Goal: Transaction & Acquisition: Purchase product/service

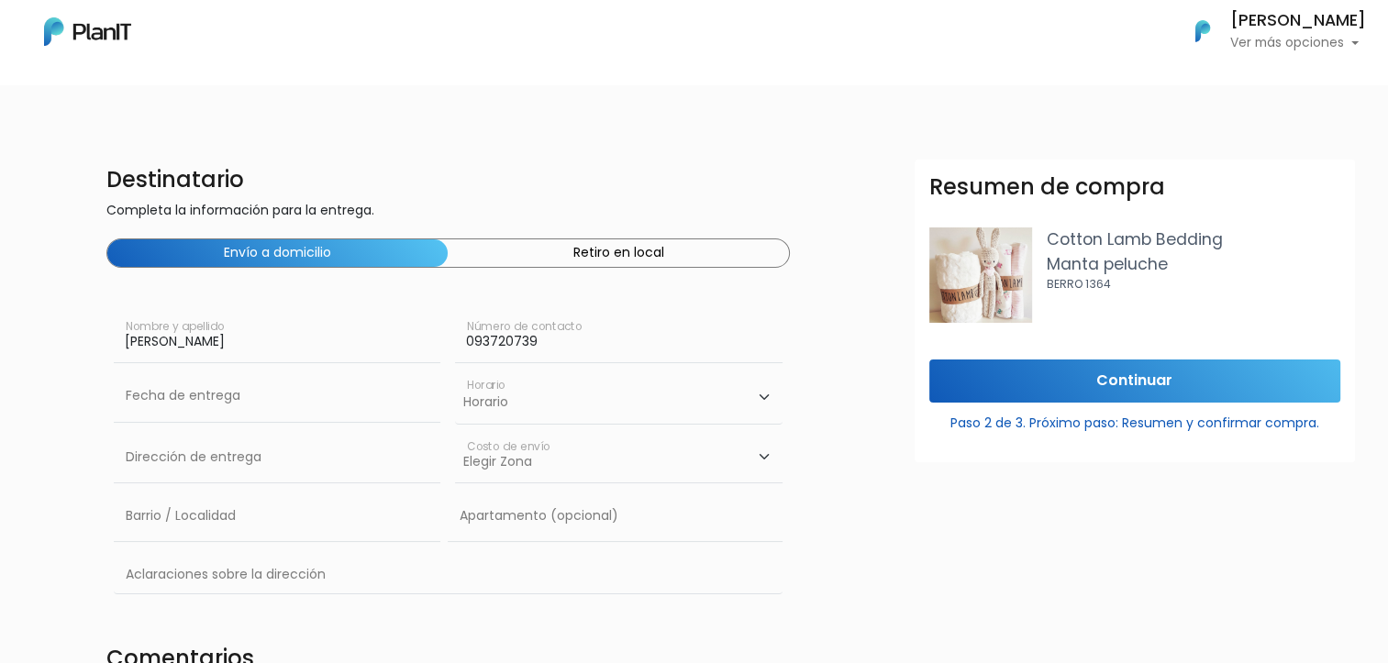
click at [666, 252] on button "Retiro en local" at bounding box center [618, 253] width 340 height 28
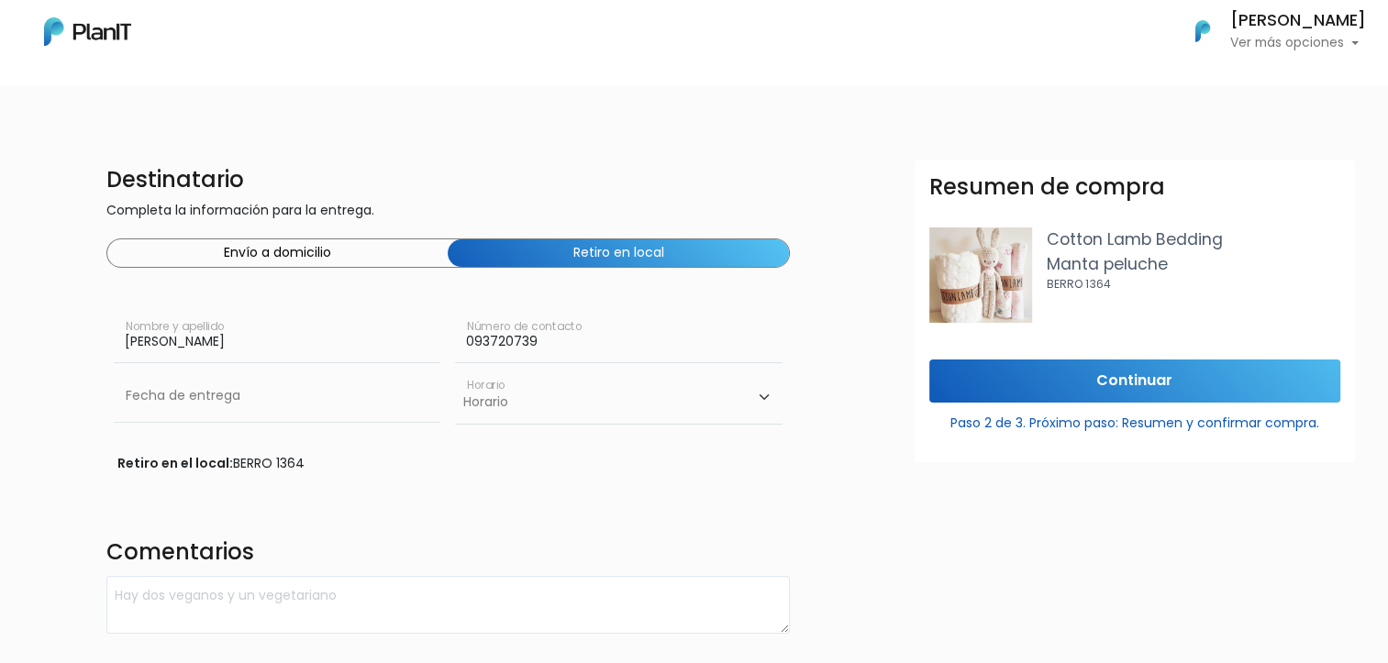
click at [343, 248] on button "Envío a domicilio" at bounding box center [277, 253] width 340 height 28
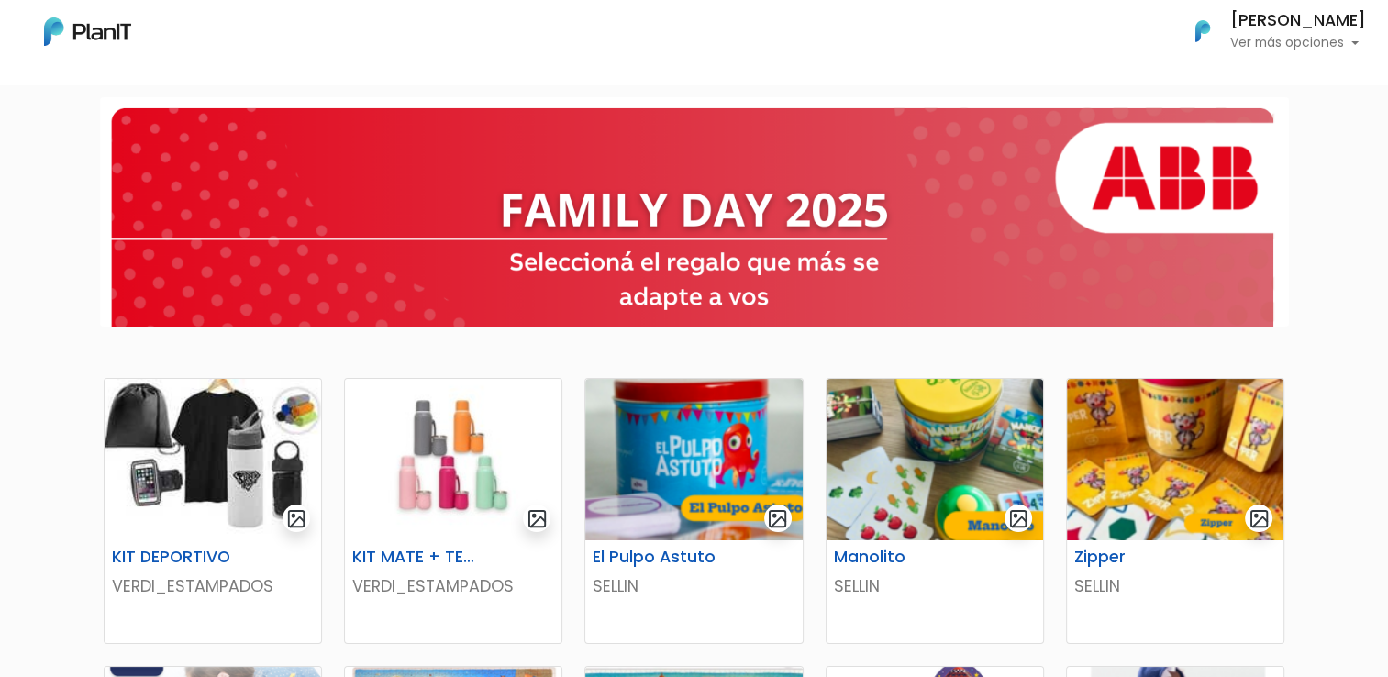
scroll to position [312, 0]
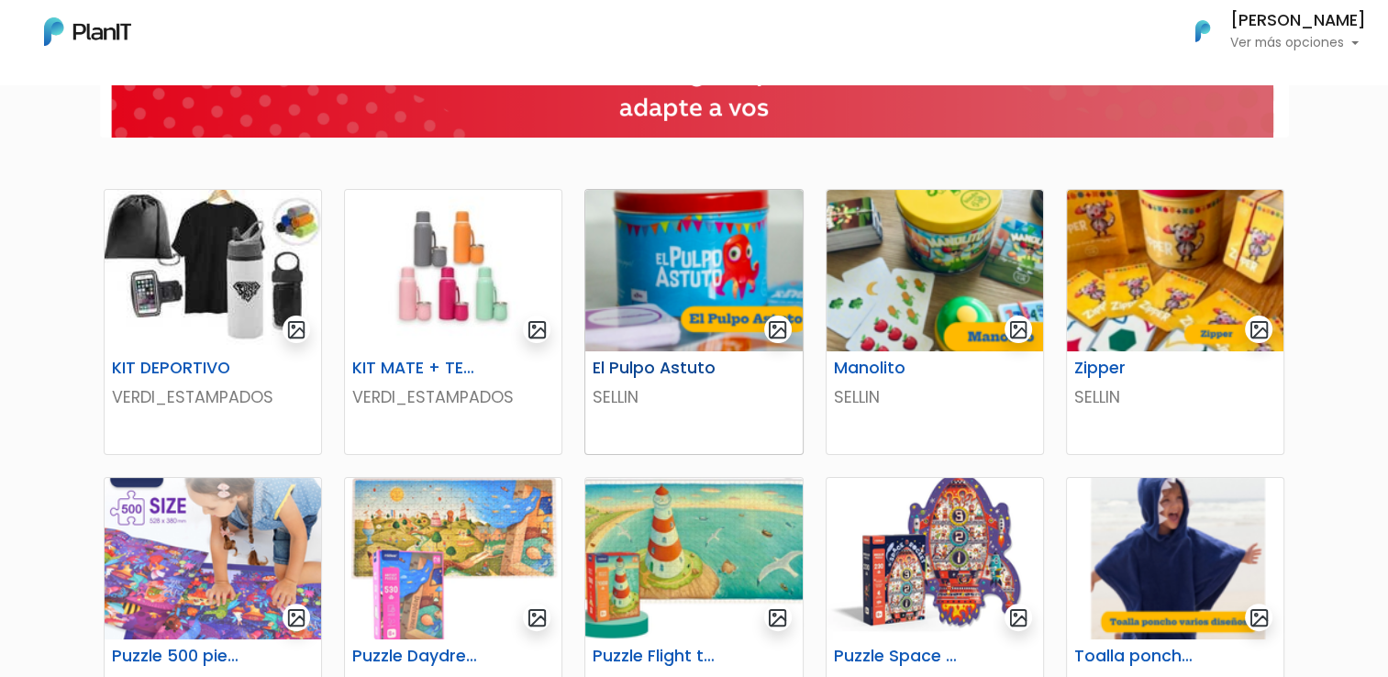
click at [717, 274] on img at bounding box center [693, 270] width 216 height 161
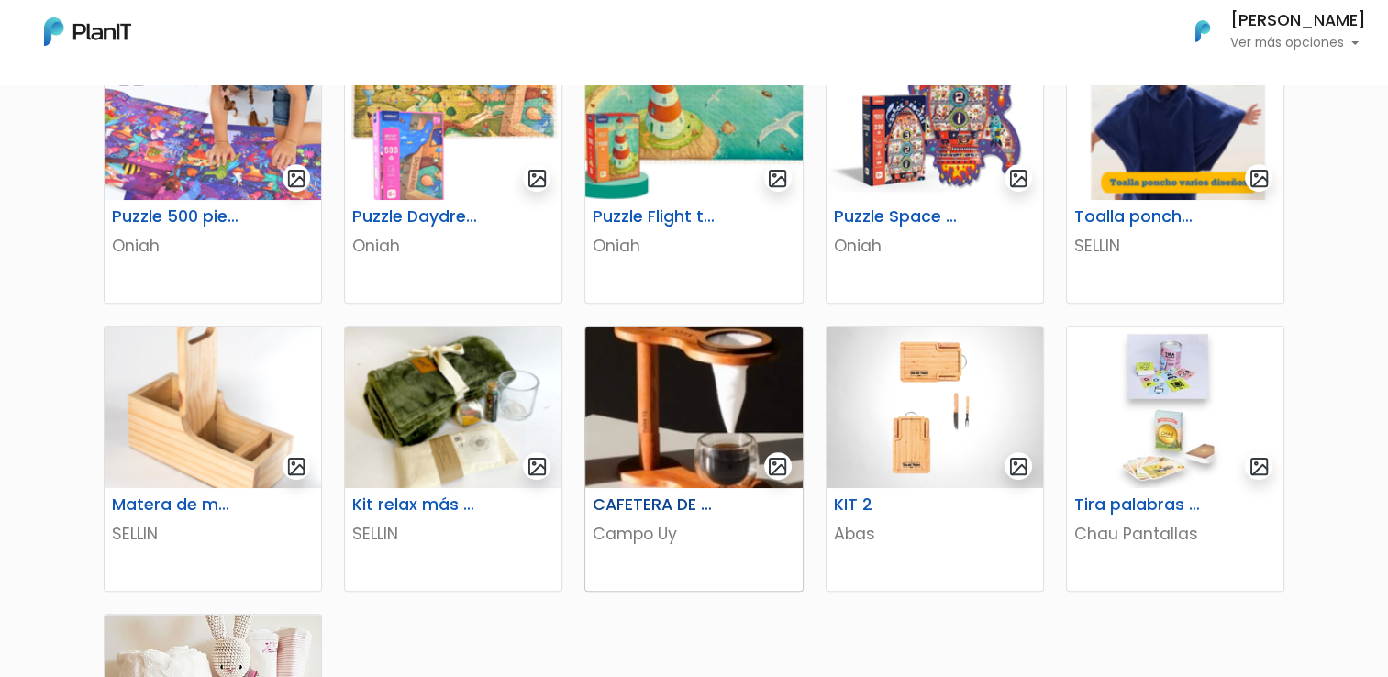
scroll to position [862, 0]
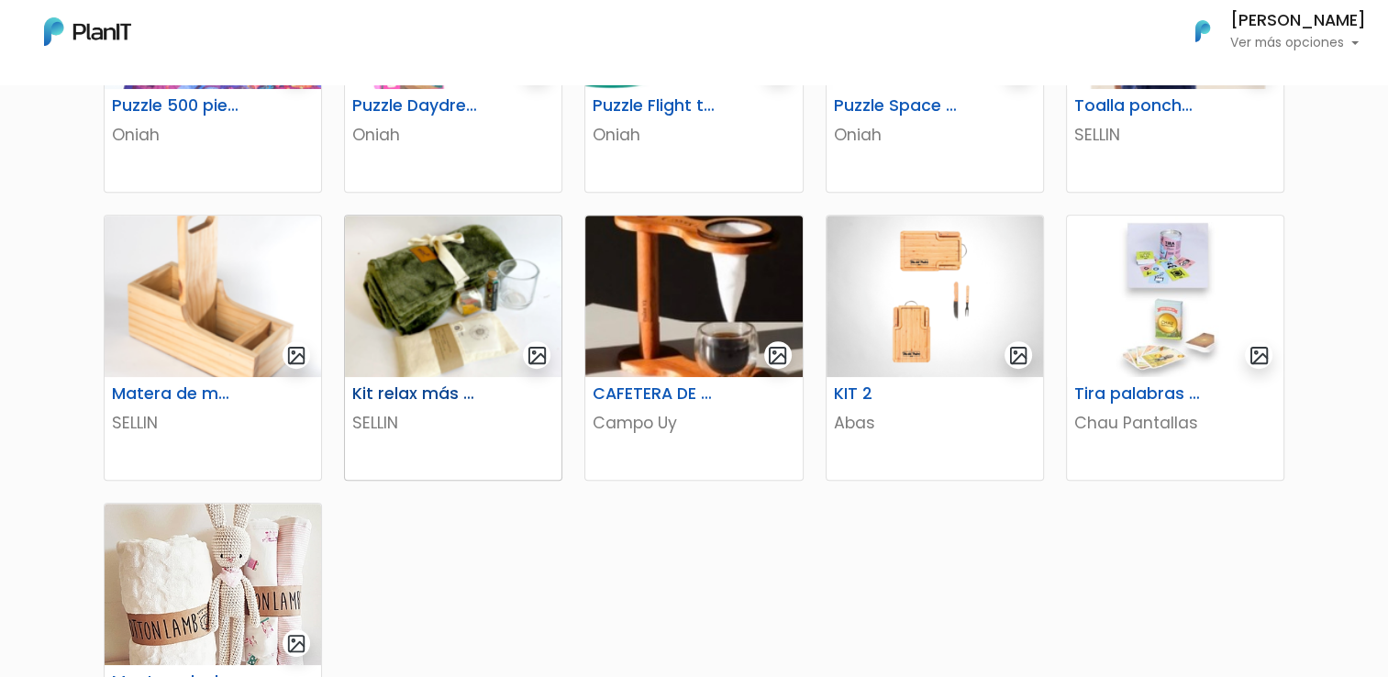
click at [423, 346] on img at bounding box center [453, 296] width 216 height 161
click at [928, 337] on img at bounding box center [934, 296] width 216 height 161
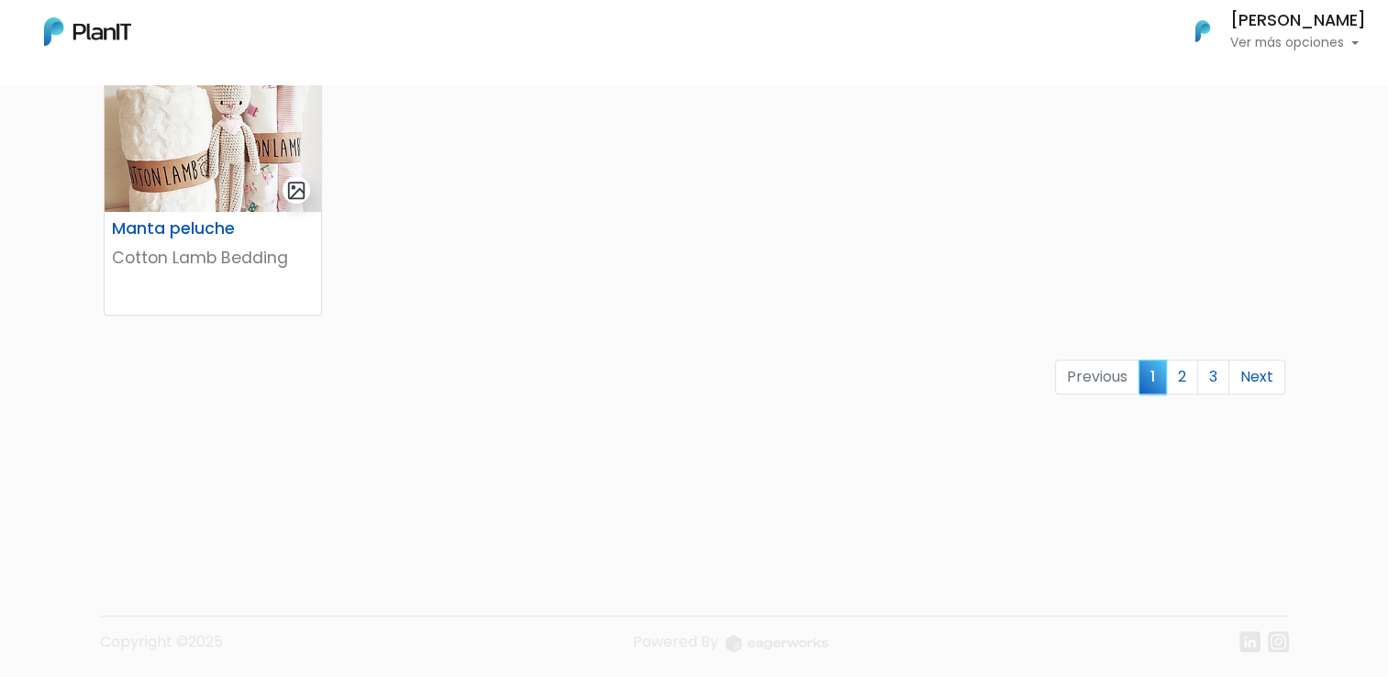
scroll to position [1318, 0]
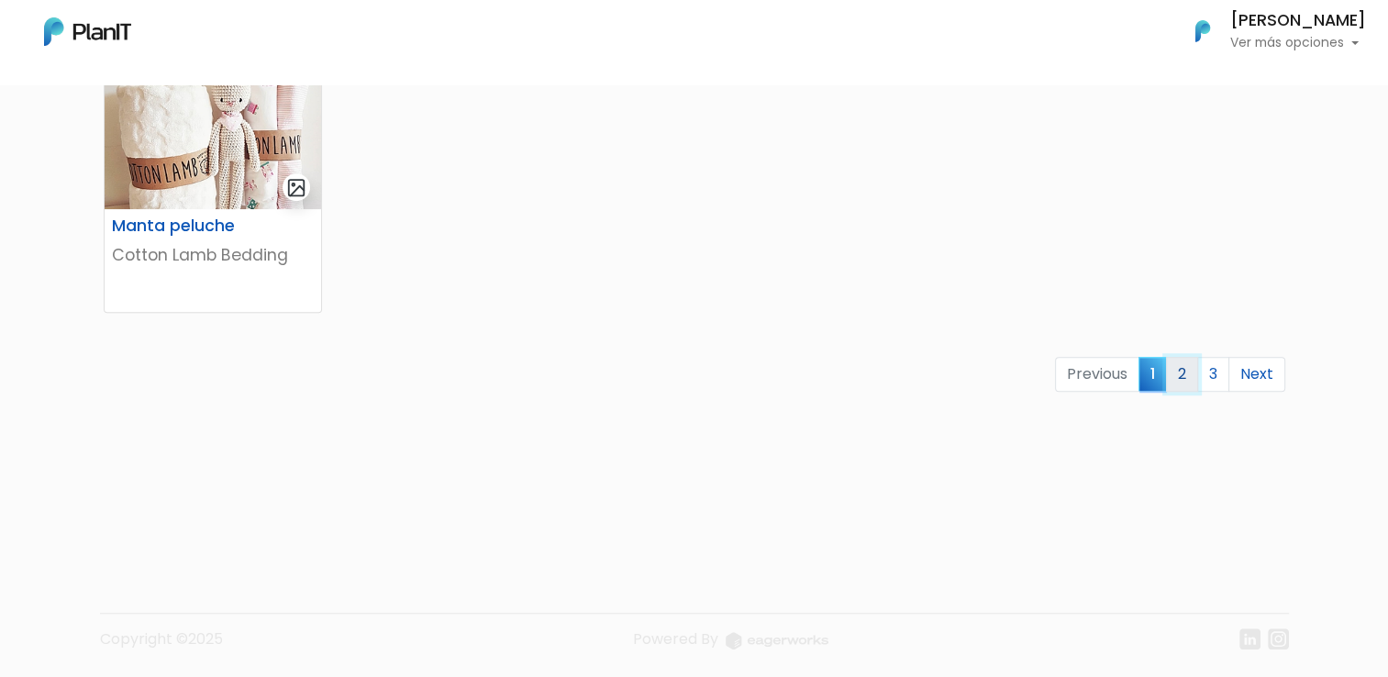
click at [1183, 370] on link "2" at bounding box center [1182, 374] width 32 height 35
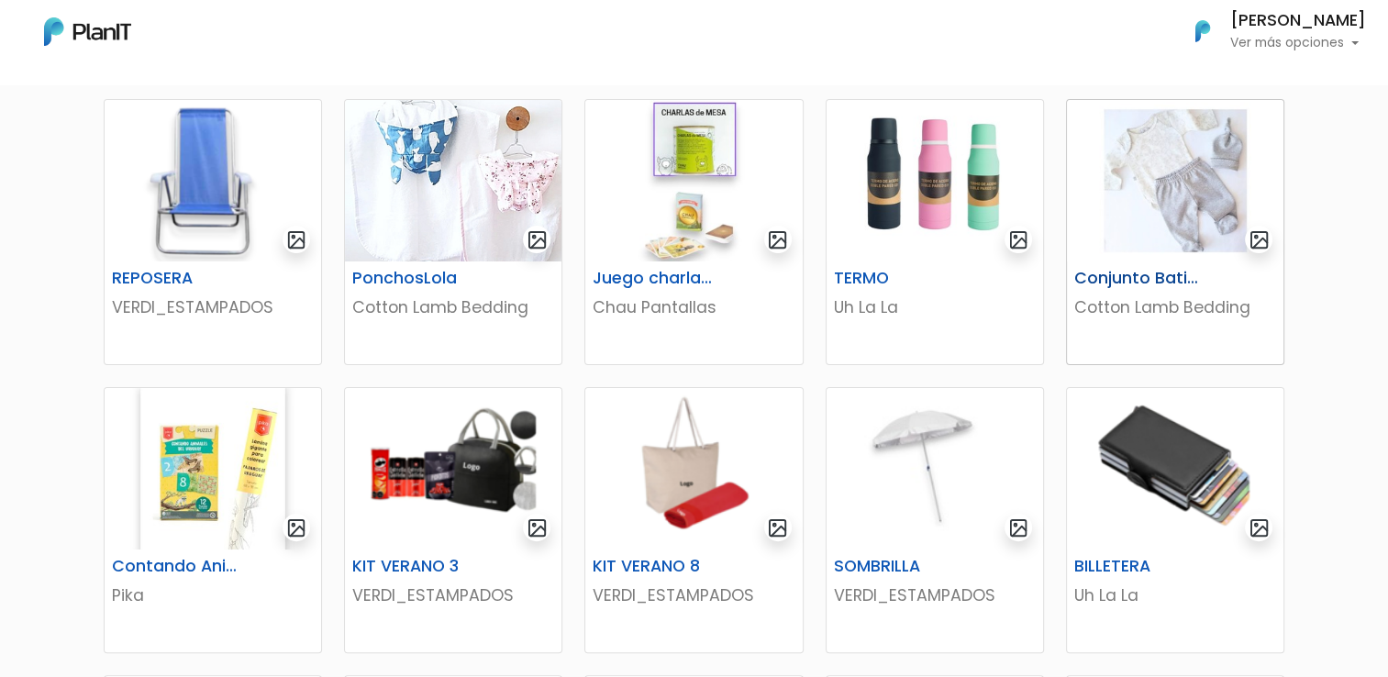
scroll to position [367, 0]
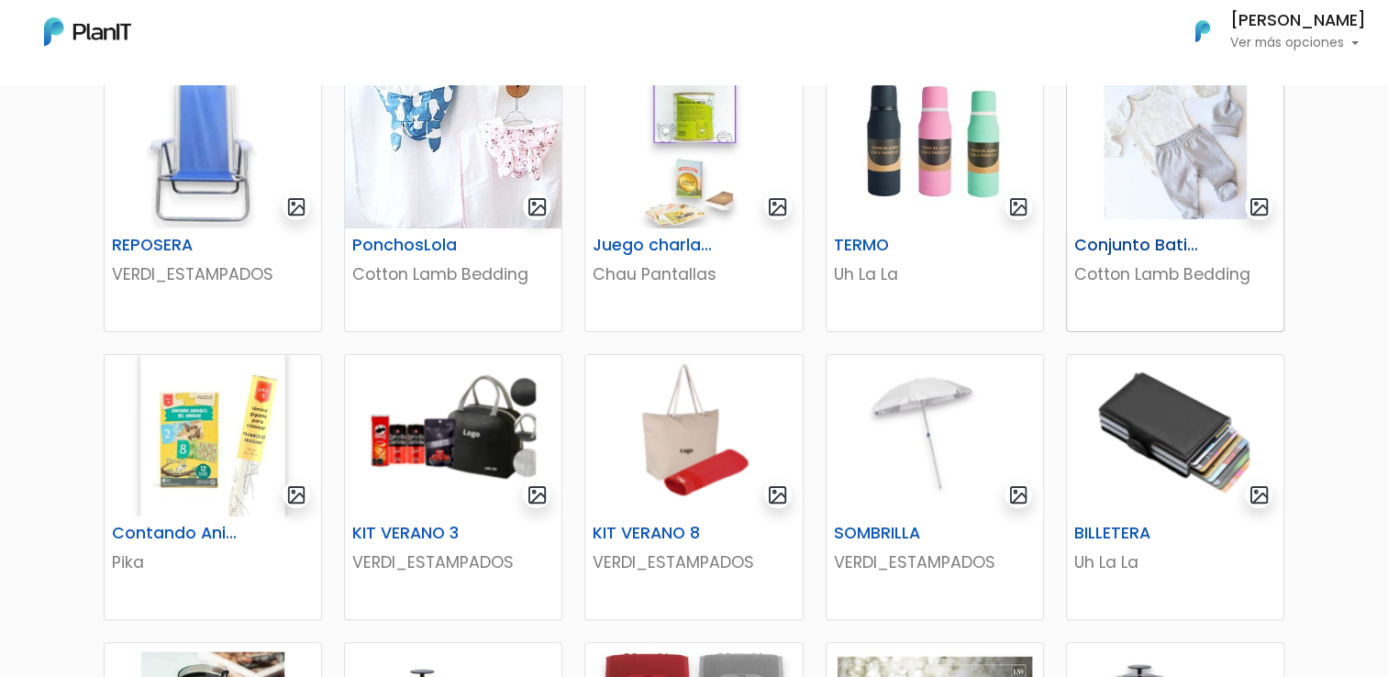
click at [1134, 181] on img at bounding box center [1175, 147] width 216 height 161
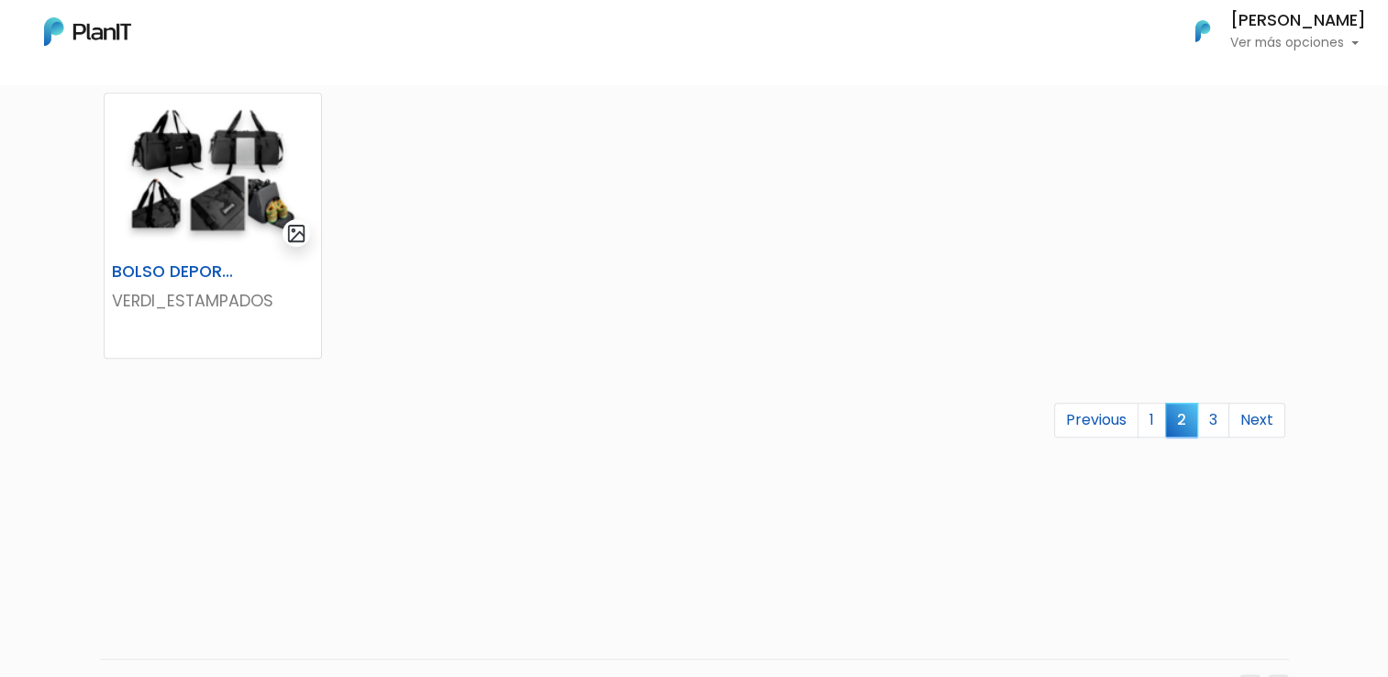
scroll to position [1251, 0]
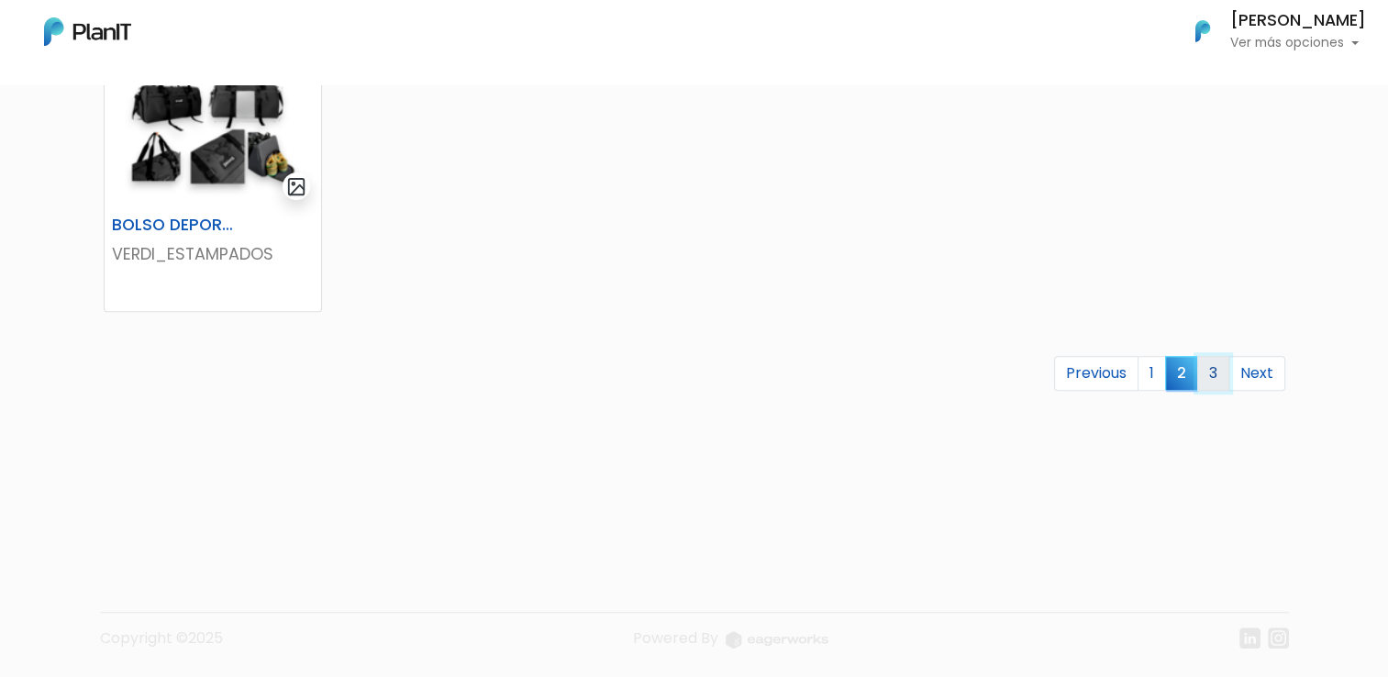
click at [1220, 370] on link "3" at bounding box center [1213, 373] width 32 height 35
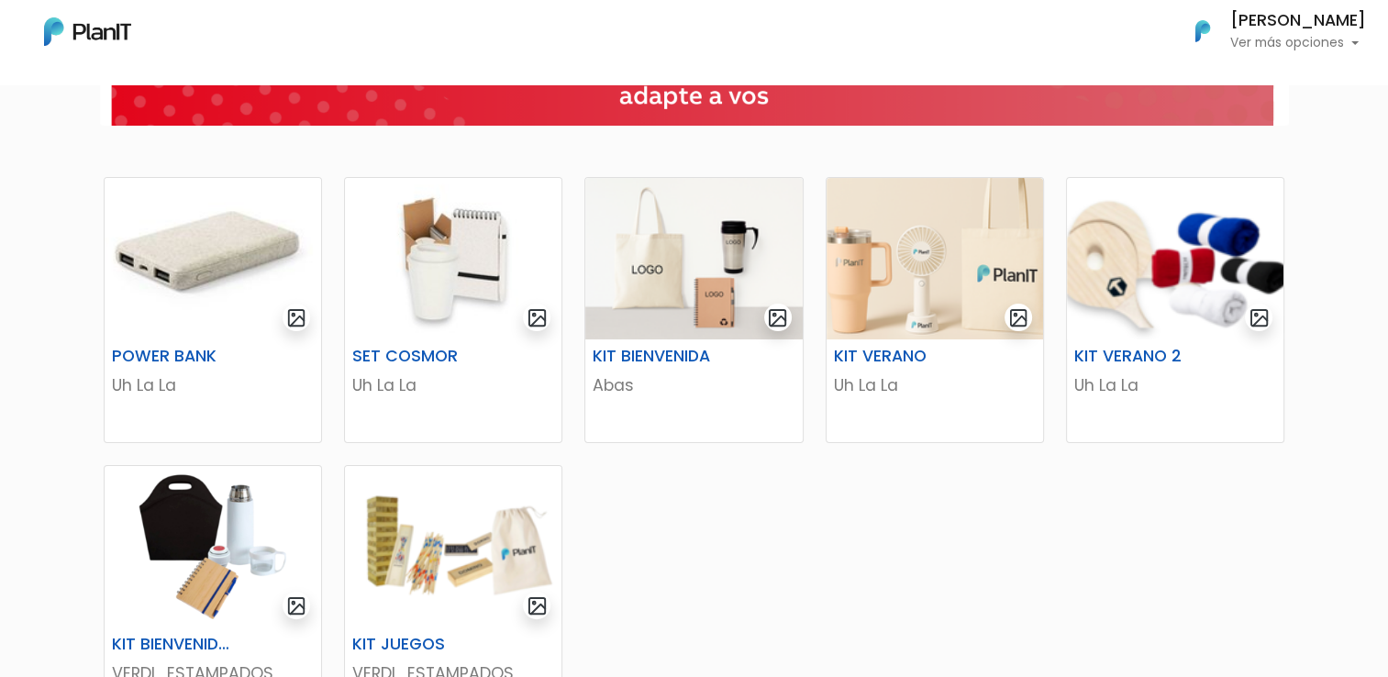
scroll to position [550, 0]
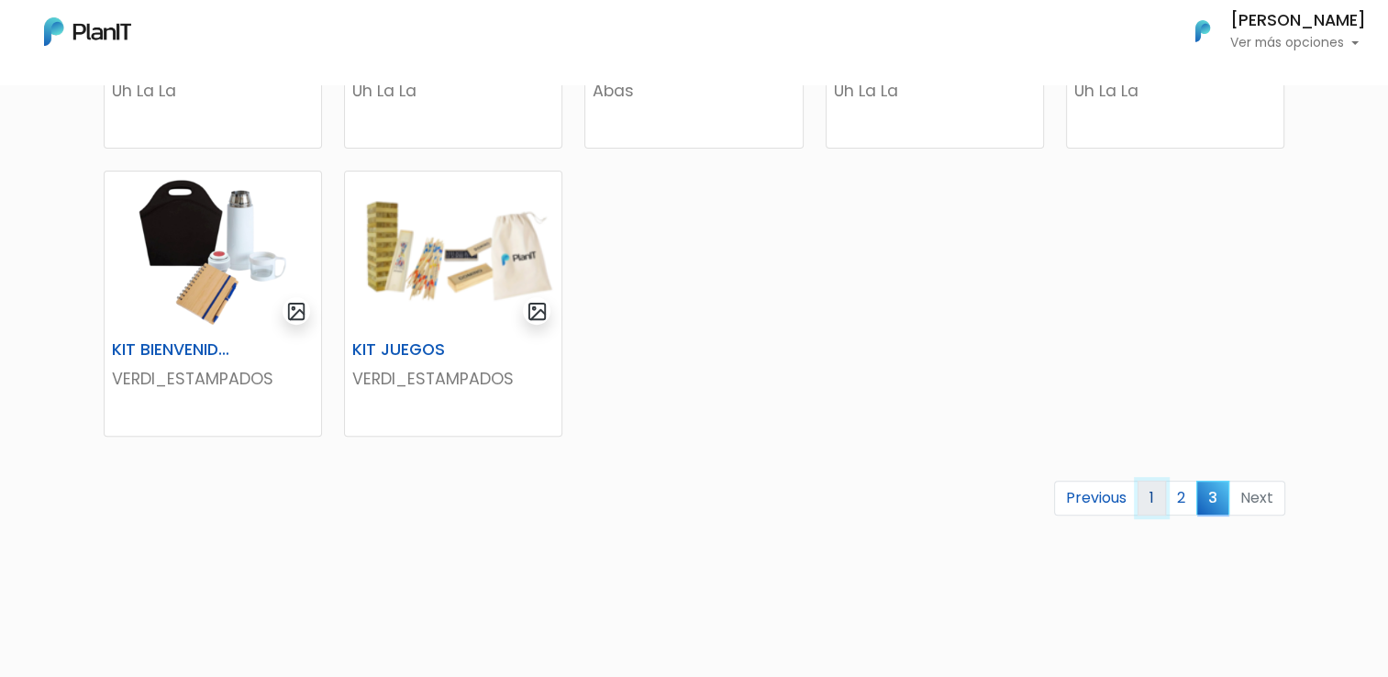
click at [1155, 497] on link "1" at bounding box center [1151, 498] width 28 height 35
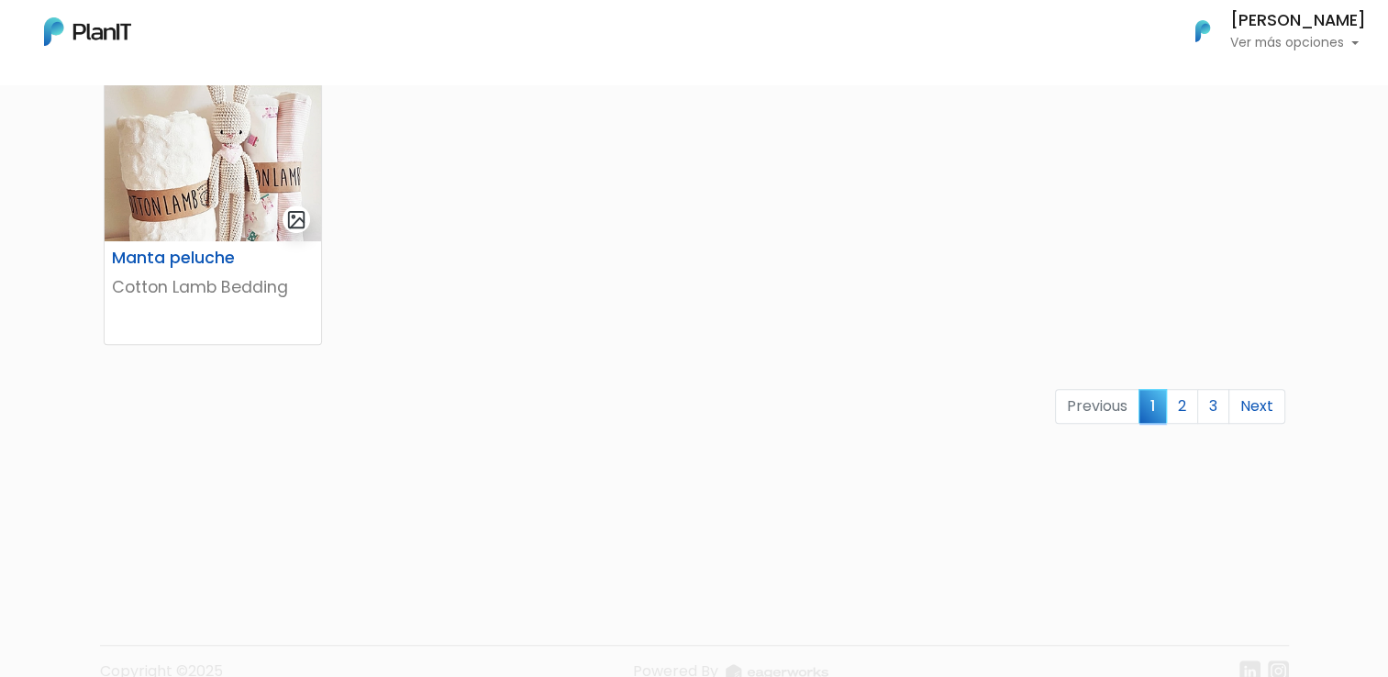
scroll to position [1251, 0]
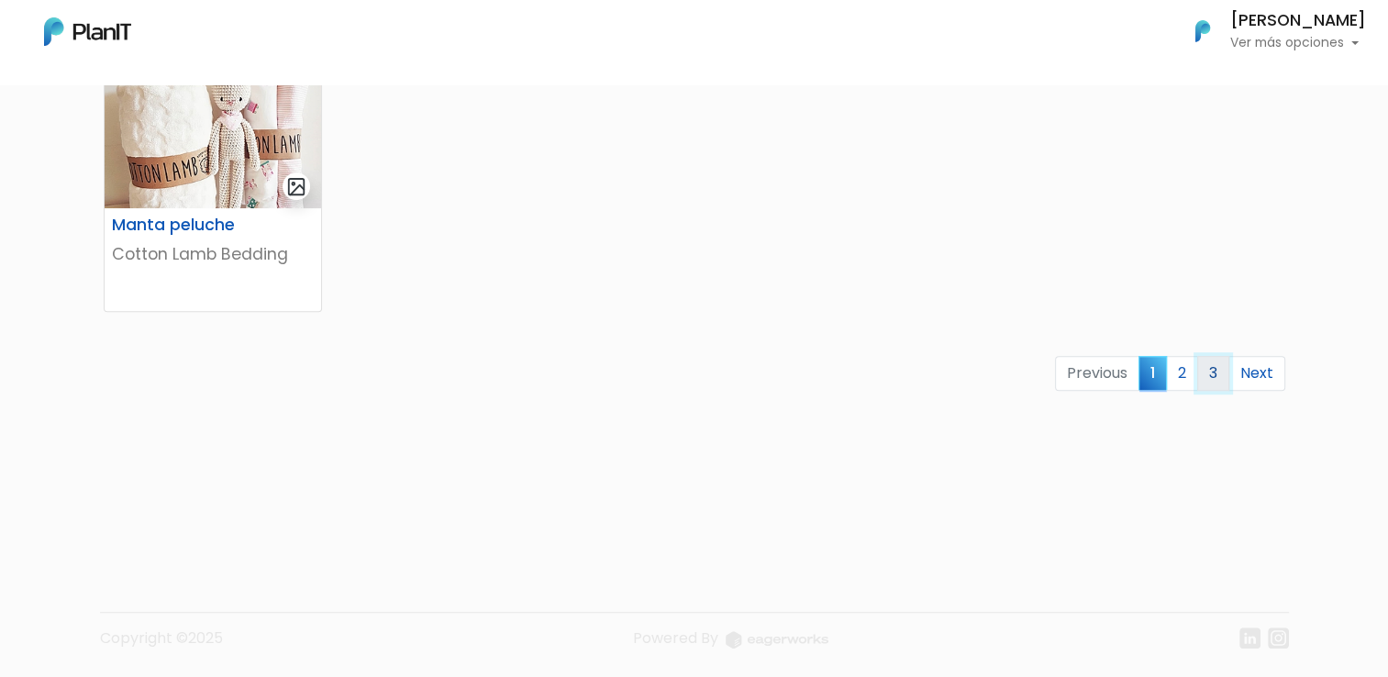
click at [1211, 370] on link "3" at bounding box center [1213, 373] width 32 height 35
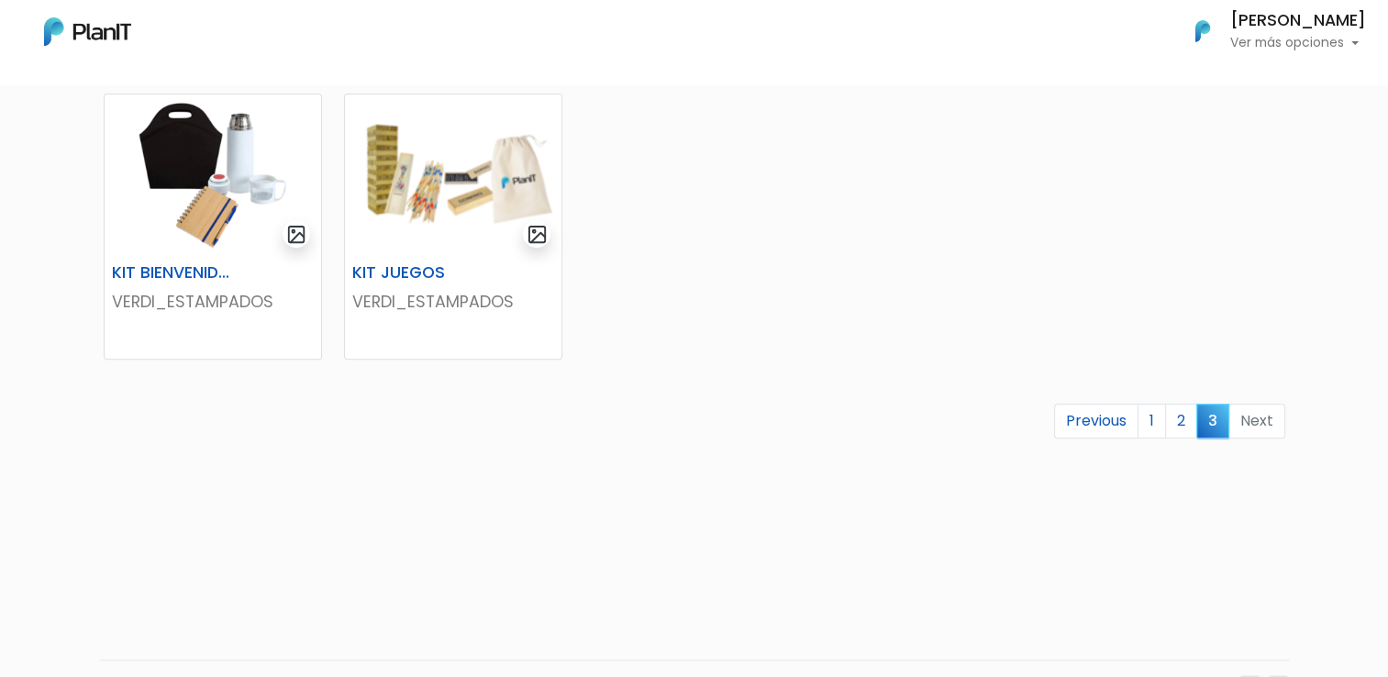
scroll to position [583, 0]
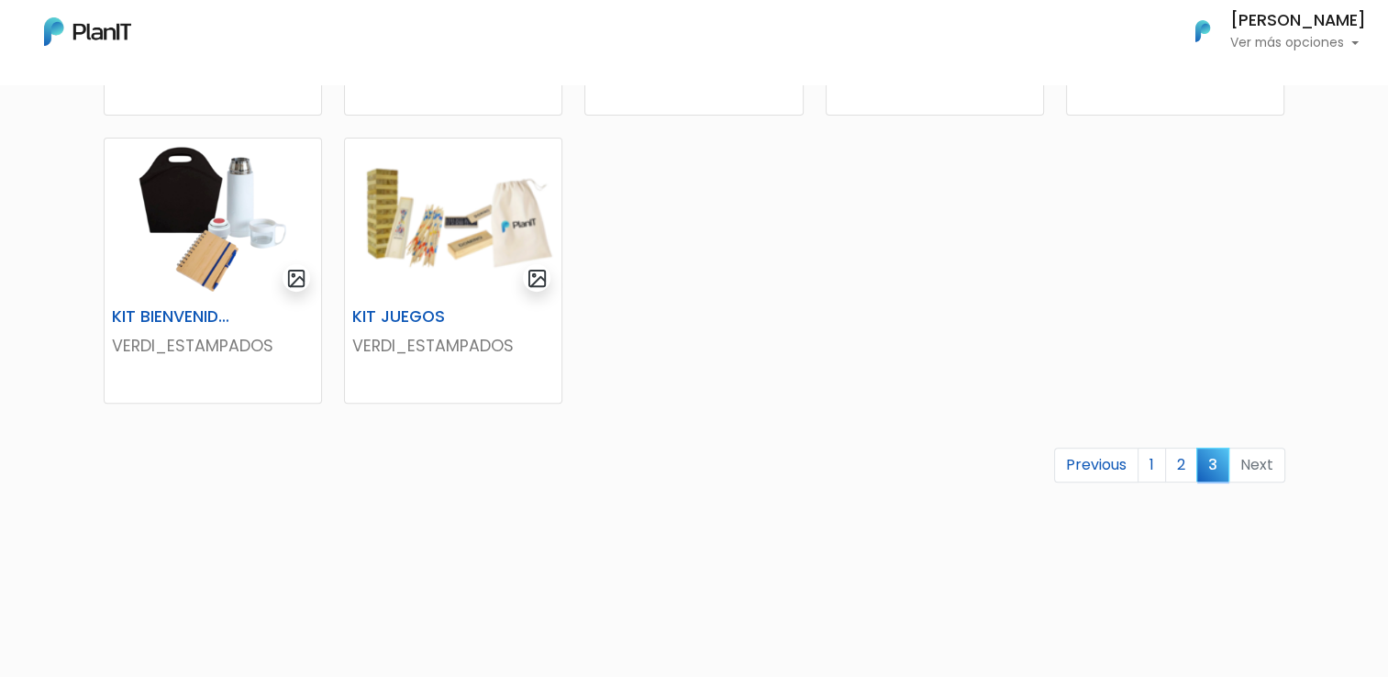
click at [1251, 469] on li "Next" at bounding box center [1257, 466] width 56 height 36
click at [1178, 468] on link "2" at bounding box center [1181, 465] width 32 height 35
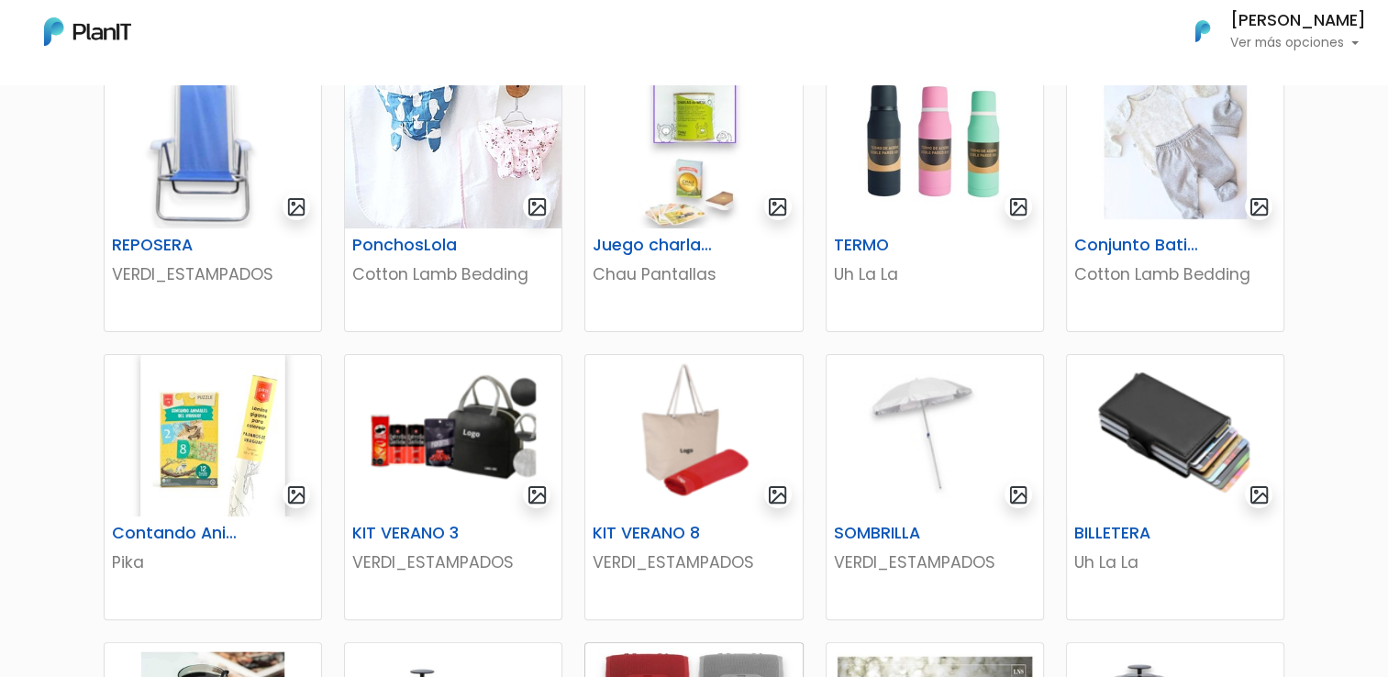
scroll to position [275, 0]
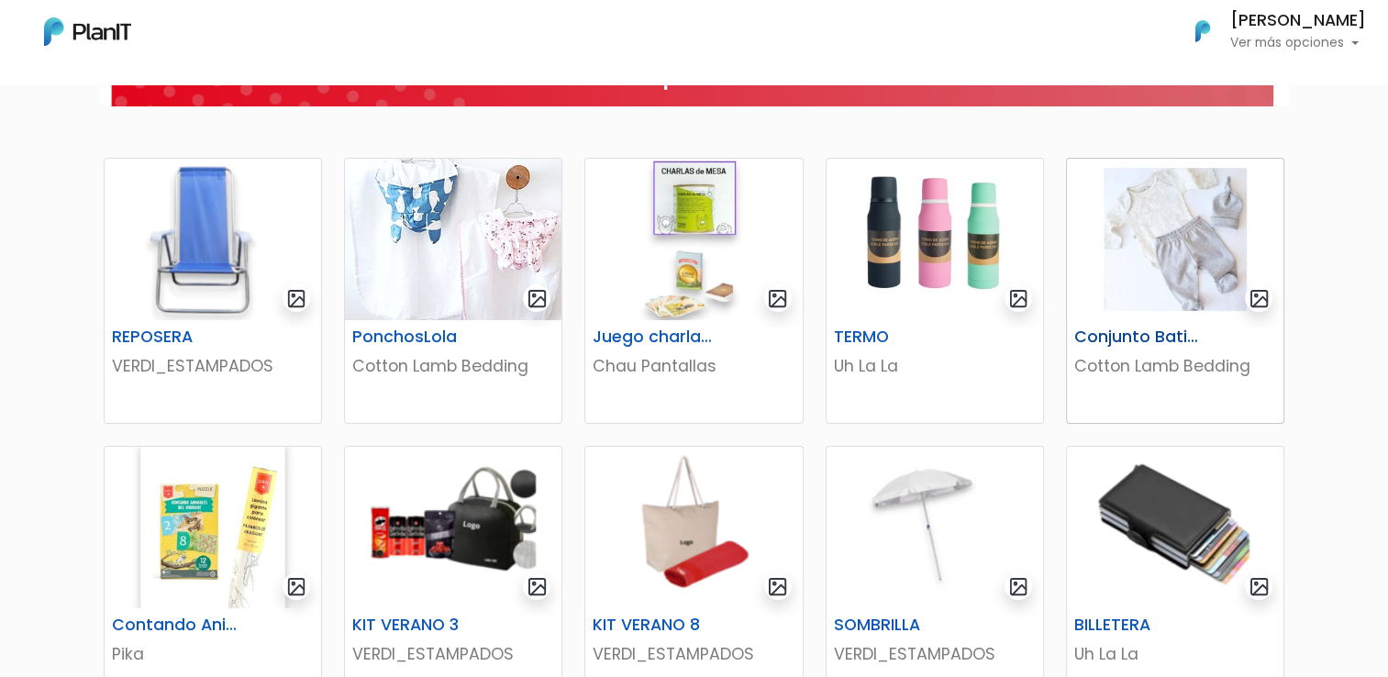
click at [1207, 254] on img at bounding box center [1175, 239] width 216 height 161
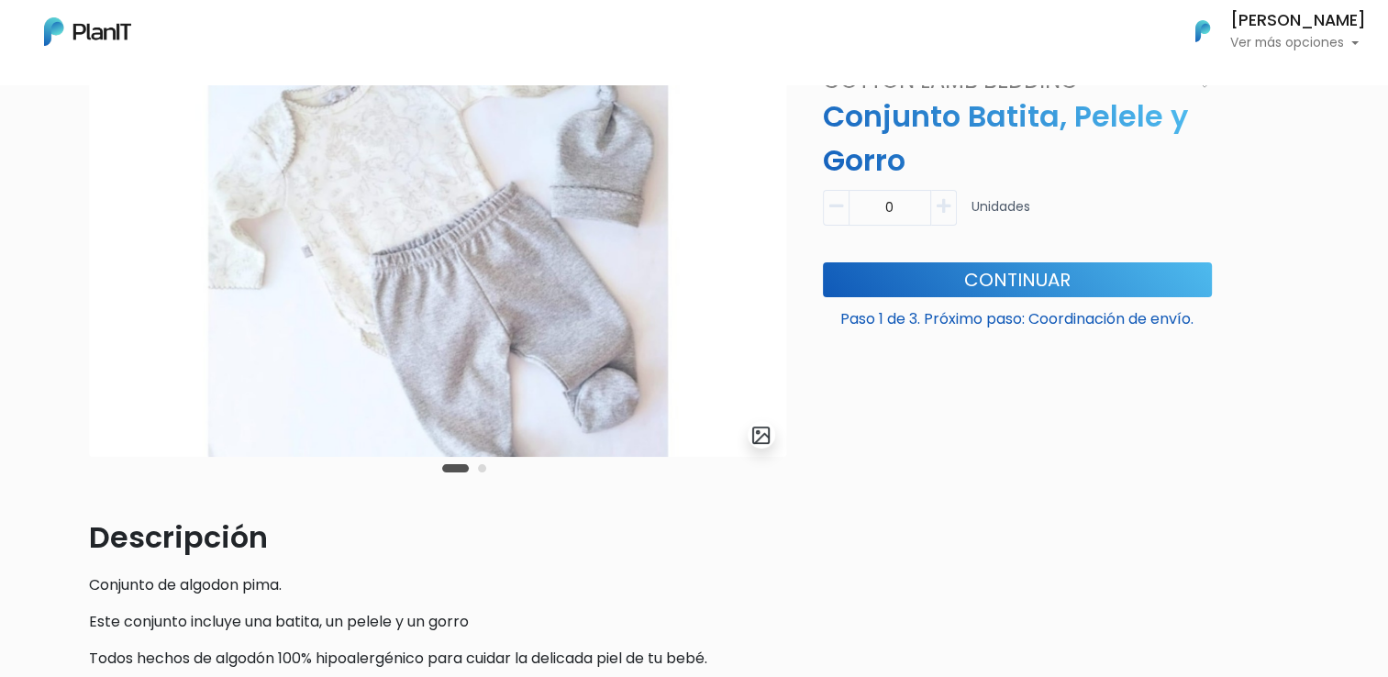
scroll to position [92, 0]
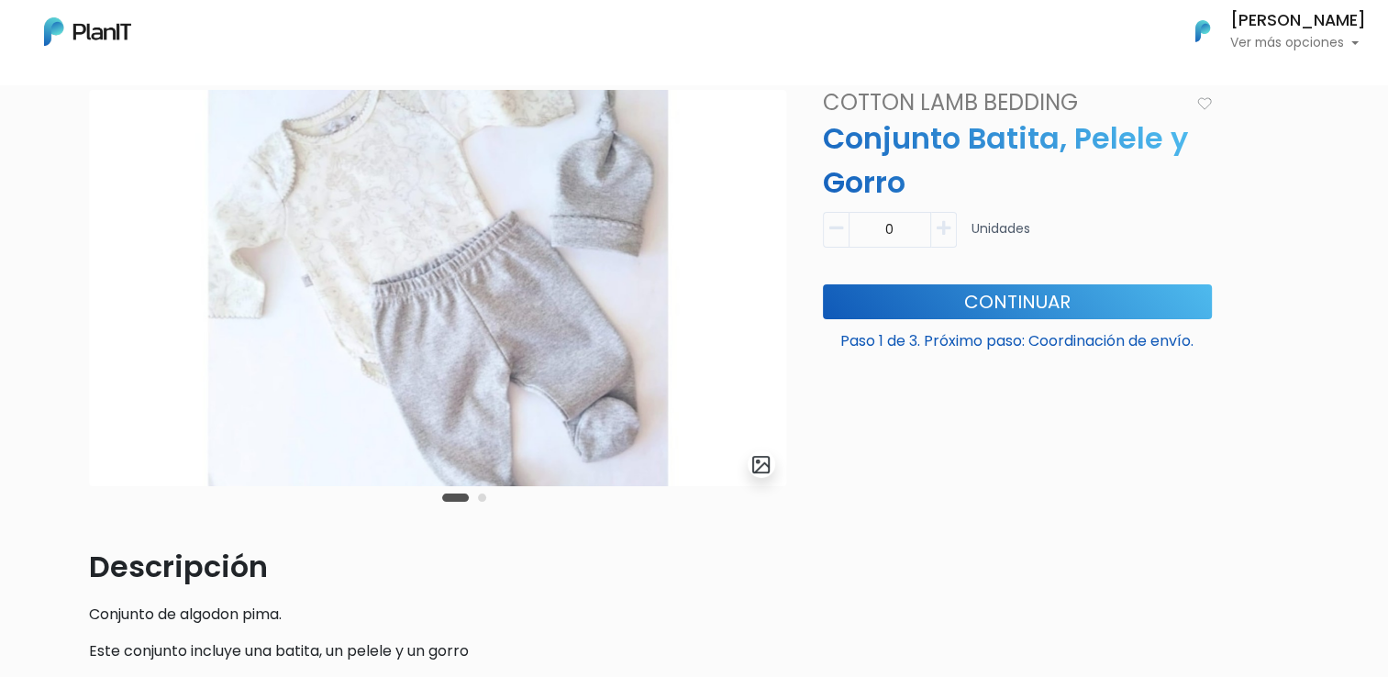
click at [935, 233] on button "button" at bounding box center [944, 230] width 26 height 36
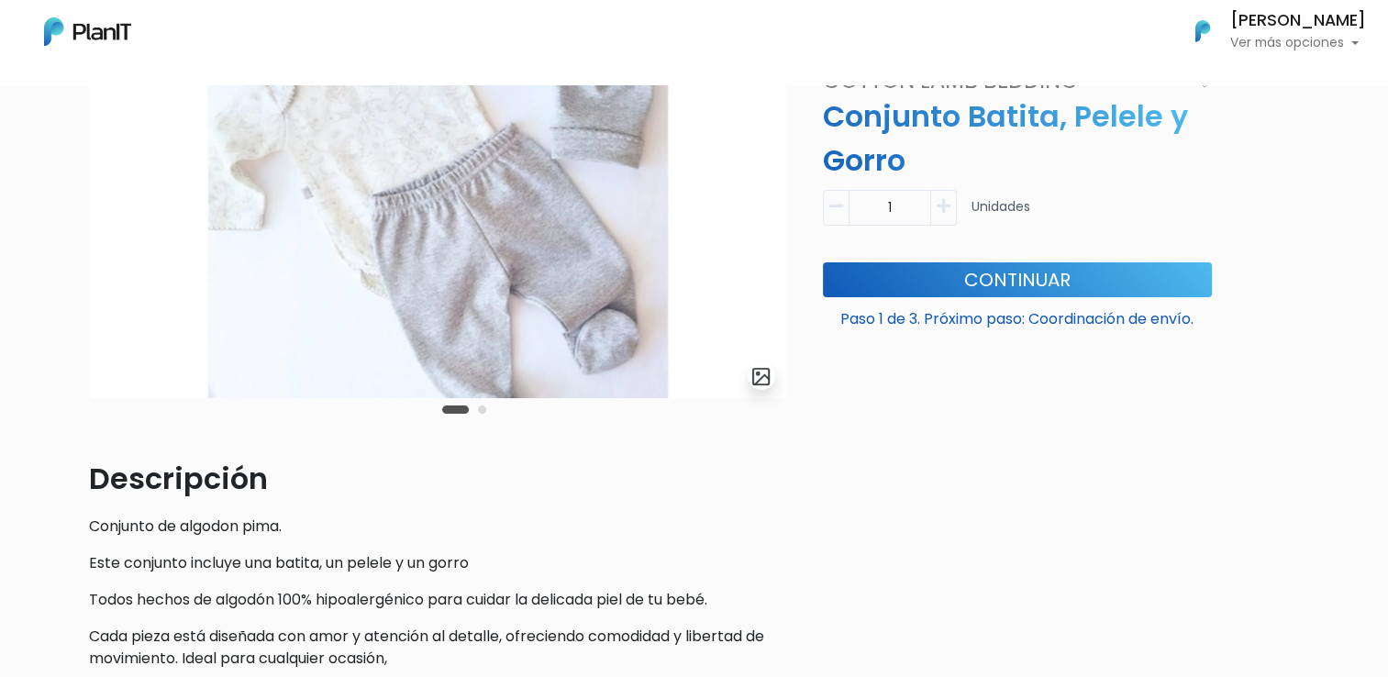
scroll to position [459, 0]
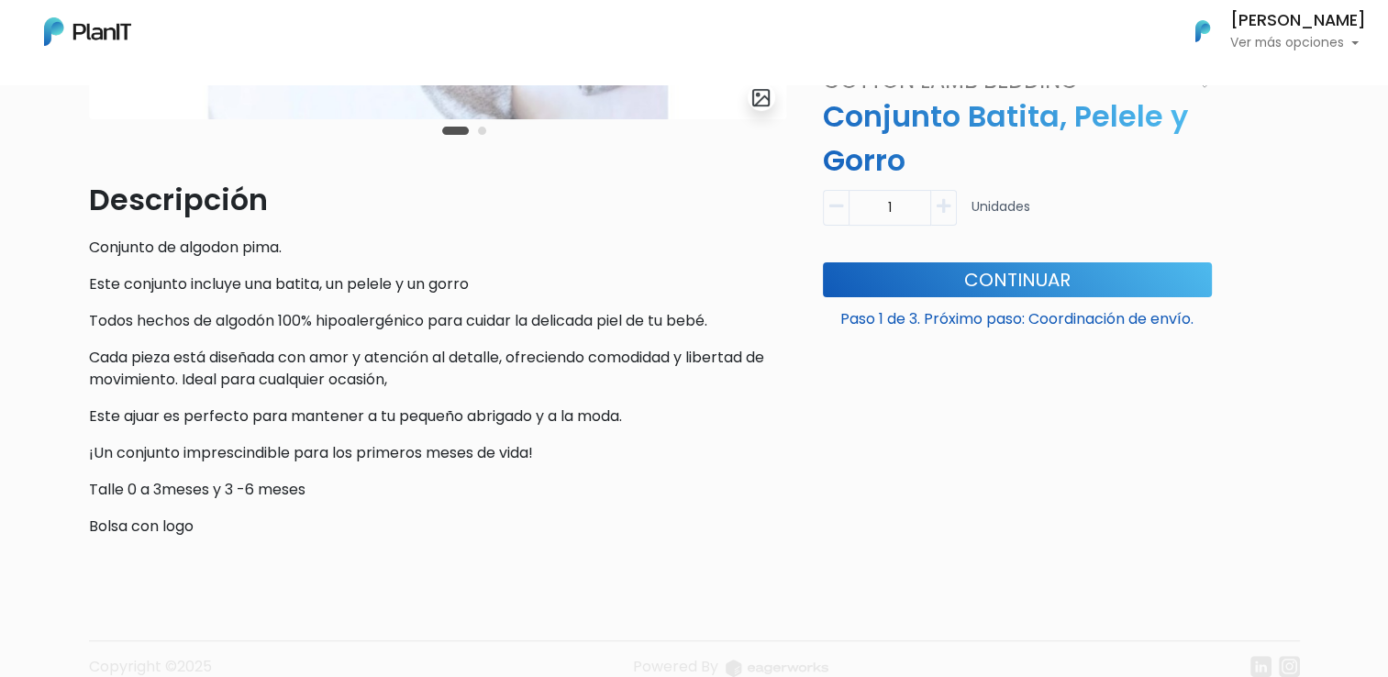
click at [943, 207] on icon "button" at bounding box center [943, 206] width 14 height 17
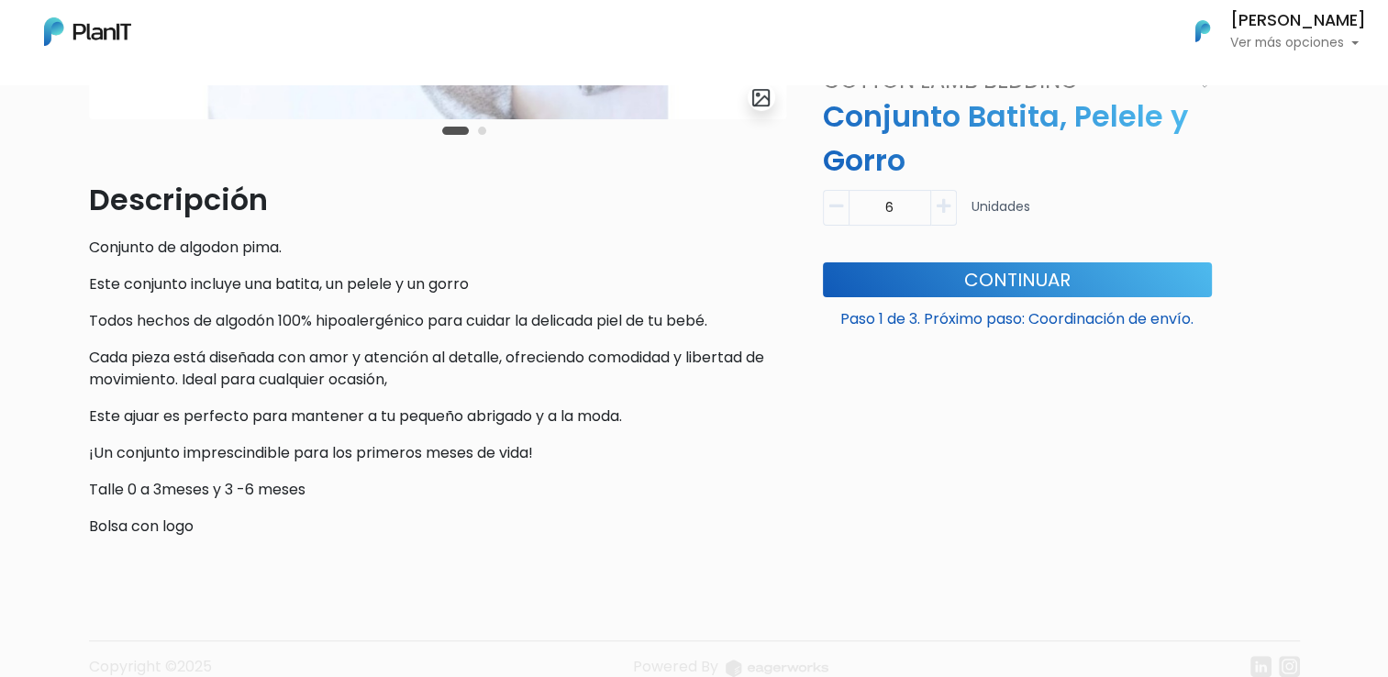
click at [838, 207] on icon "button" at bounding box center [836, 206] width 14 height 17
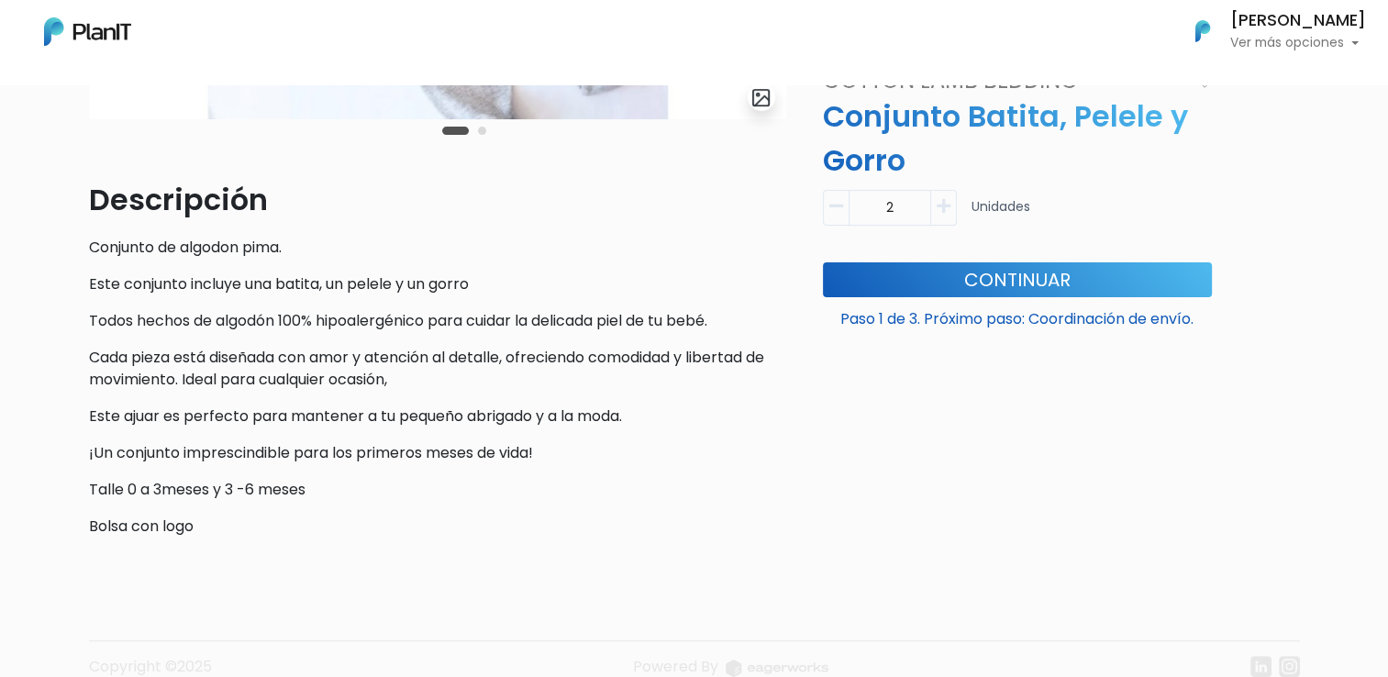
type input "1"
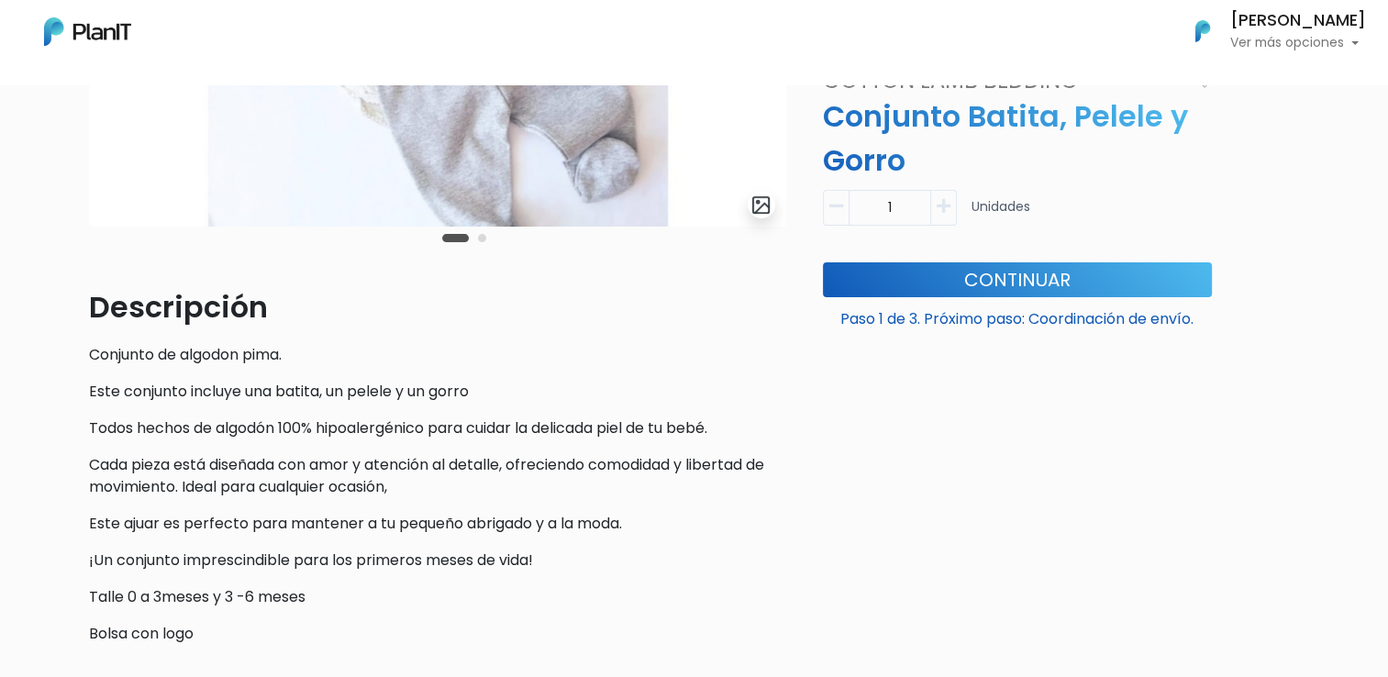
scroll to position [348, 0]
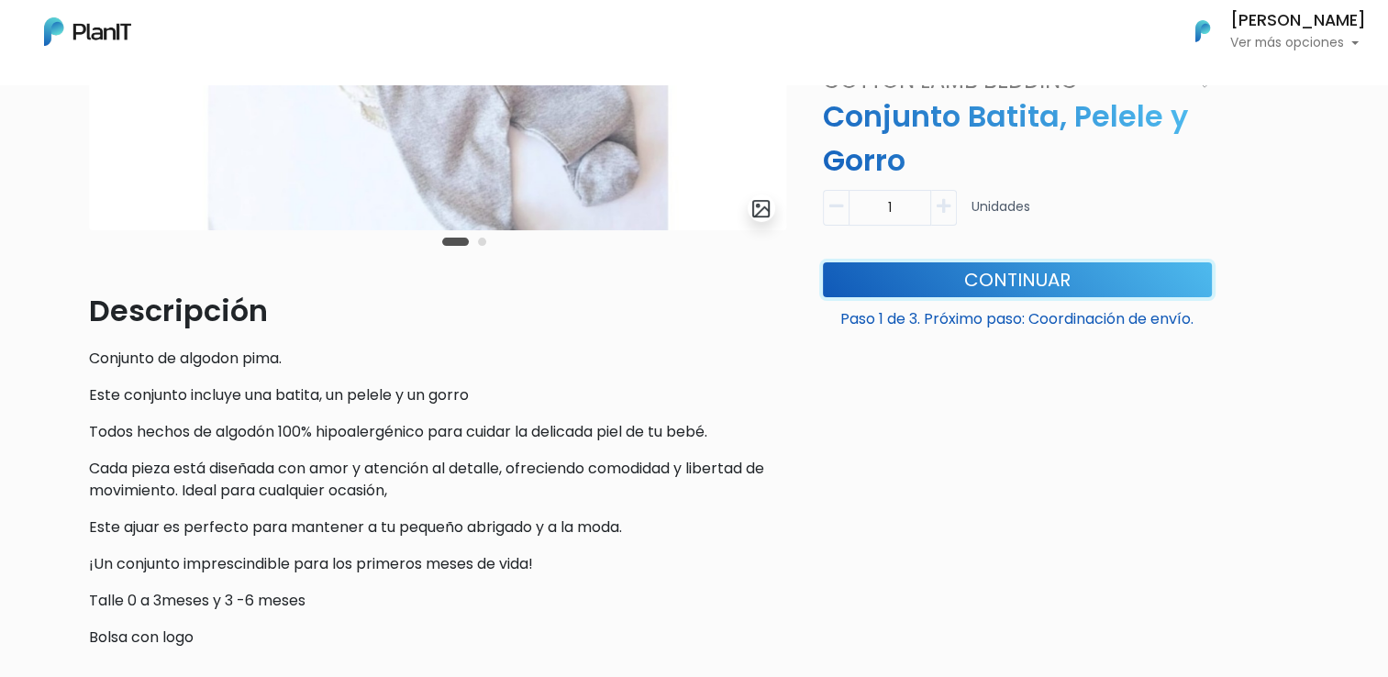
click at [990, 282] on button "Continuar" at bounding box center [1017, 278] width 389 height 35
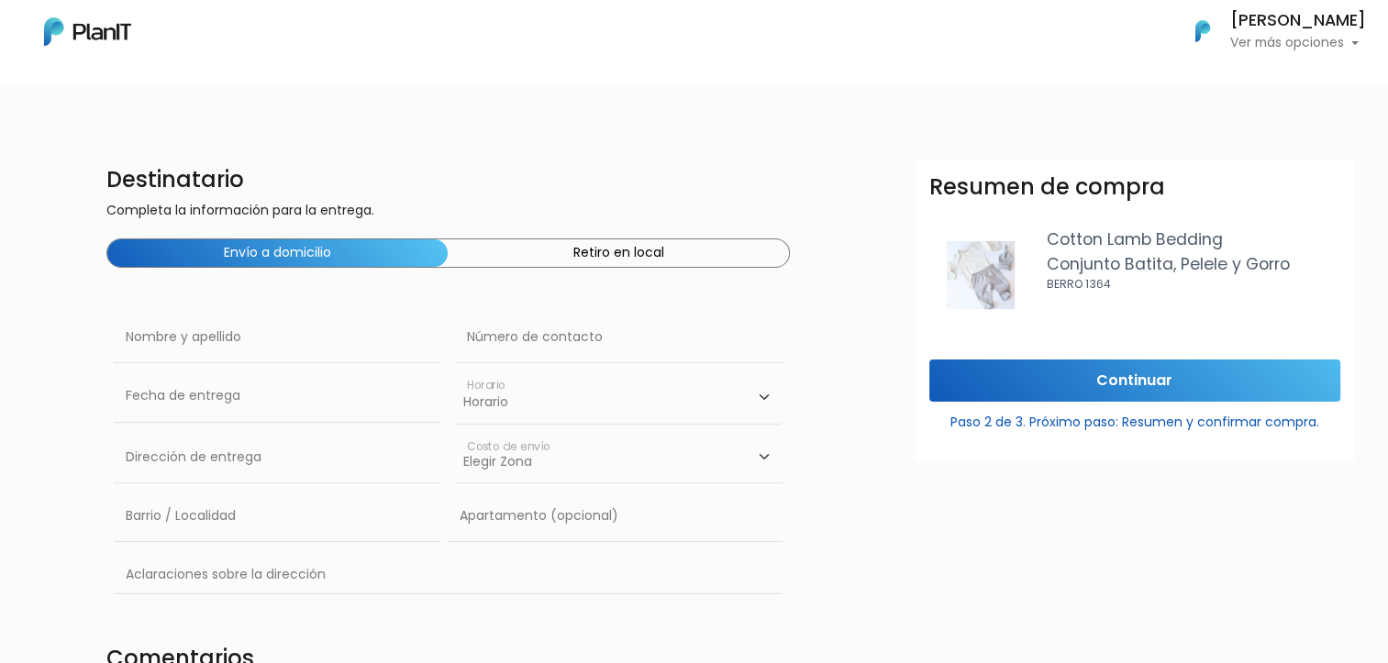
click at [647, 255] on button "Retiro en local" at bounding box center [618, 253] width 340 height 28
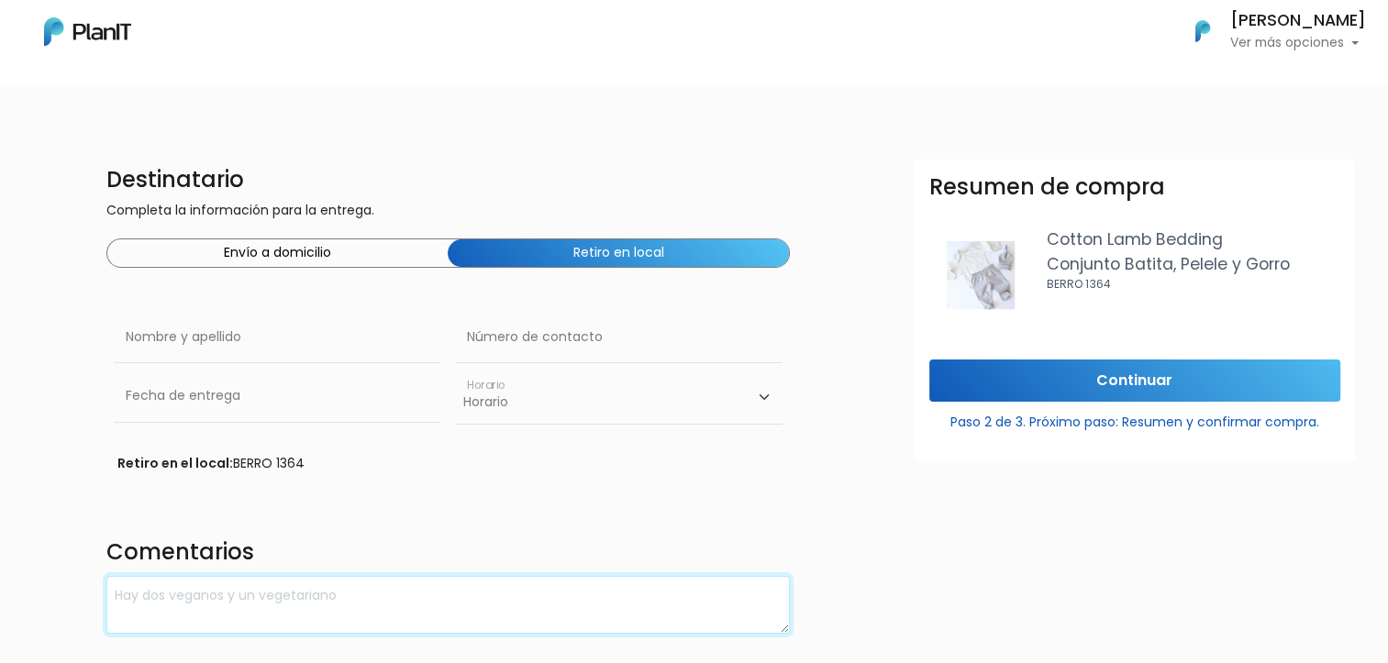
click at [381, 581] on textarea at bounding box center [447, 605] width 683 height 58
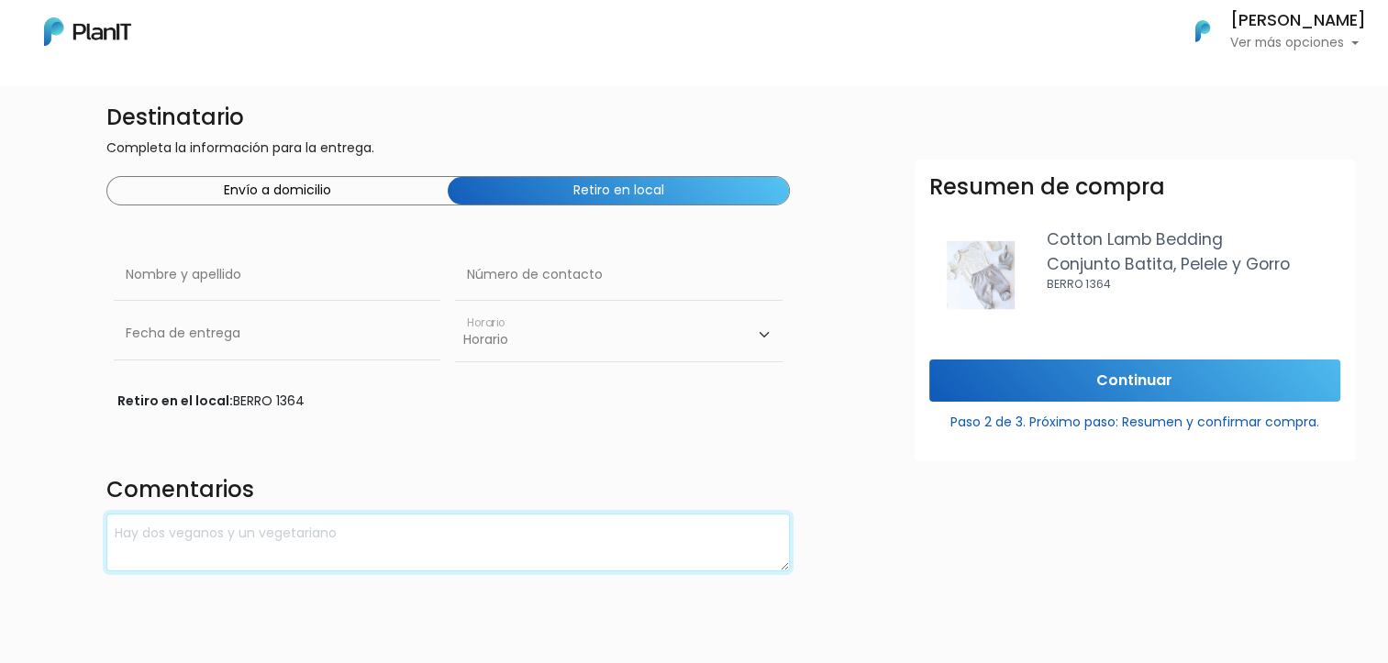
scroll to position [138, 0]
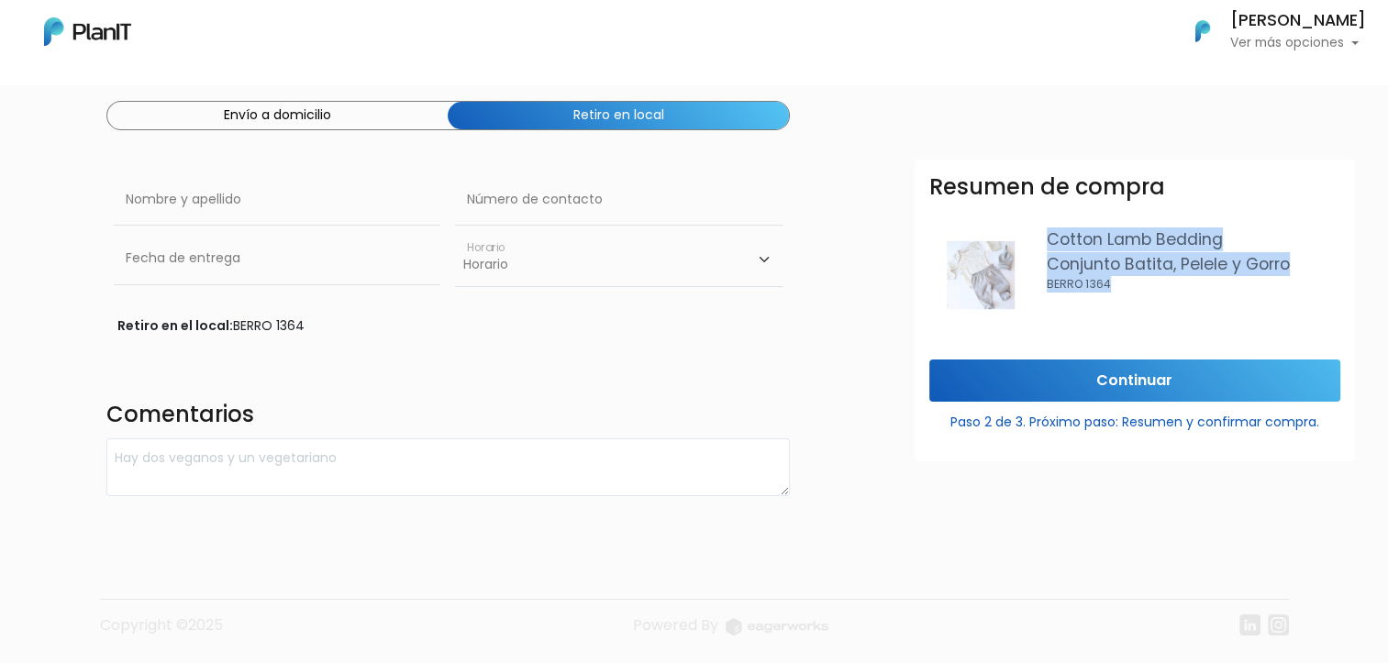
drag, startPoint x: 1110, startPoint y: 284, endPoint x: 1031, endPoint y: 291, distance: 79.1
click at [1031, 291] on div "Cotton Lamb Bedding Conjunto Batita, Pelele y Gorro BERRO 1364" at bounding box center [1134, 274] width 411 height 95
drag, startPoint x: 1031, startPoint y: 291, endPoint x: 1206, endPoint y: 301, distance: 175.5
click at [1206, 301] on div "Cotton Lamb Bedding Conjunto Batita, Pelele y Gorro BERRO 1364" at bounding box center [1192, 274] width 293 height 95
click at [1155, 292] on p "BERRO 1364" at bounding box center [1192, 284] width 293 height 17
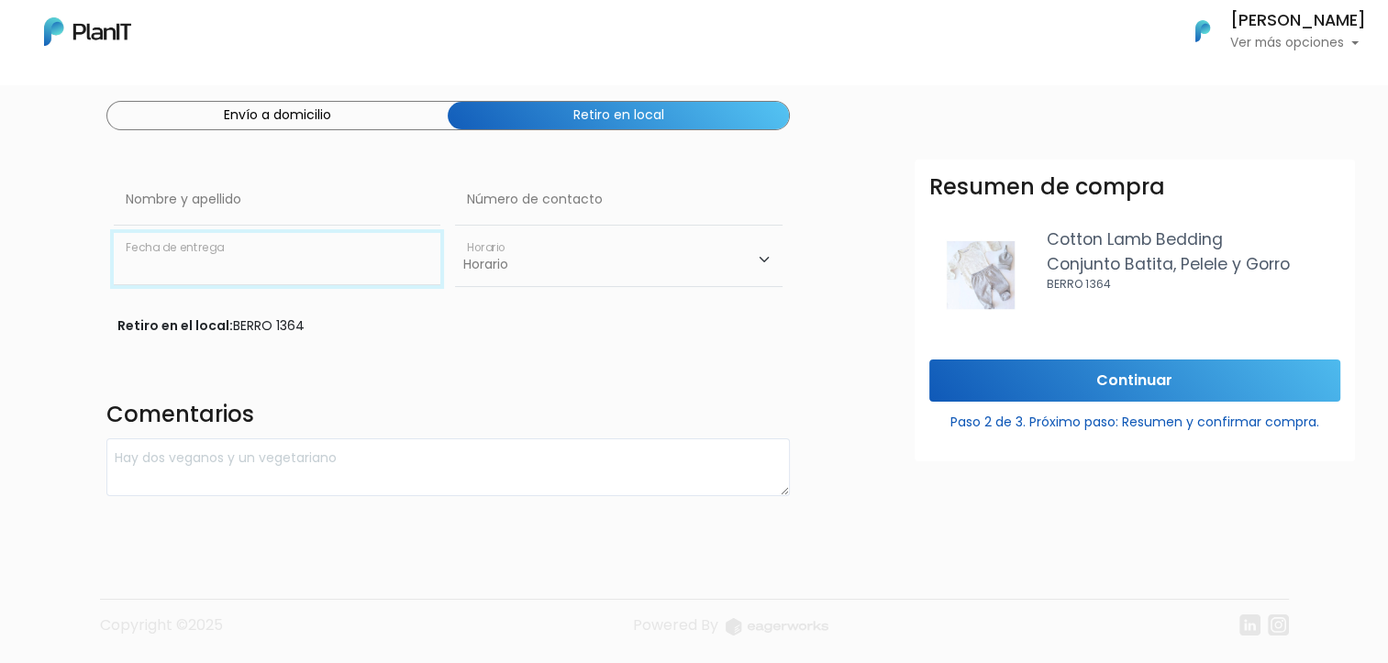
click at [313, 262] on input "text" at bounding box center [277, 258] width 326 height 51
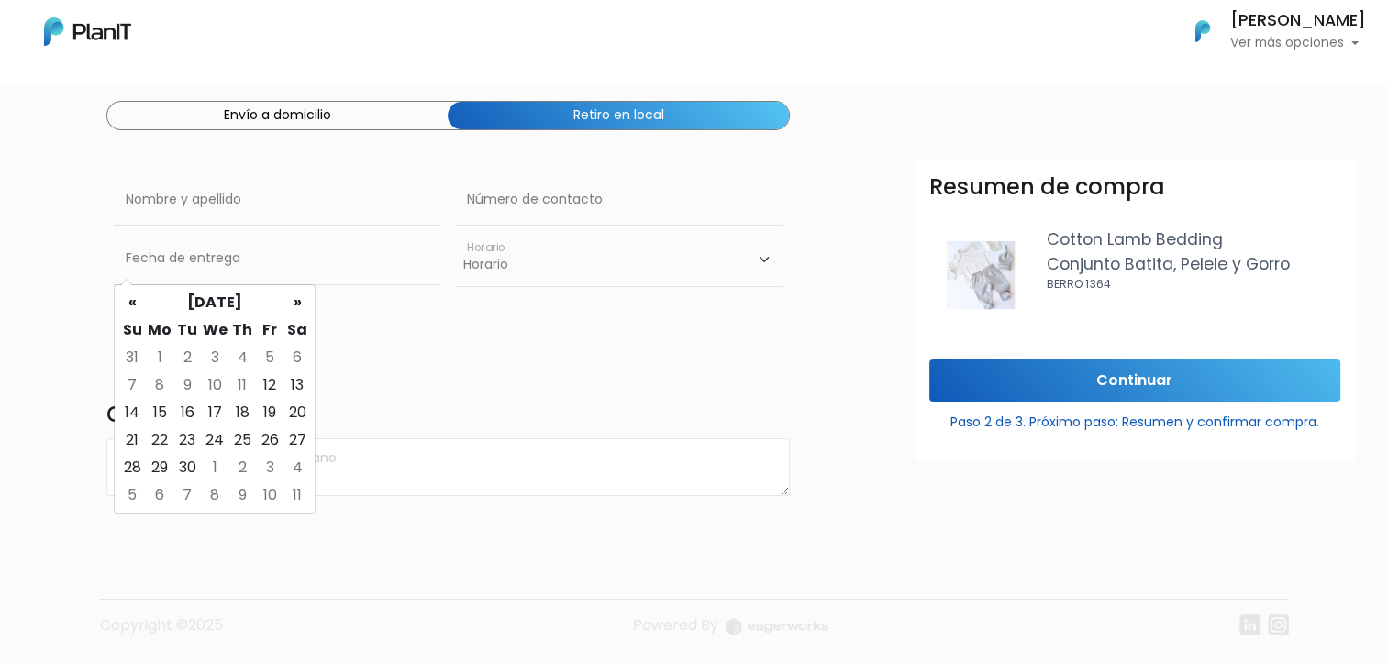
click at [241, 382] on td "11" at bounding box center [242, 385] width 28 height 28
click at [242, 383] on td "11" at bounding box center [242, 385] width 28 height 28
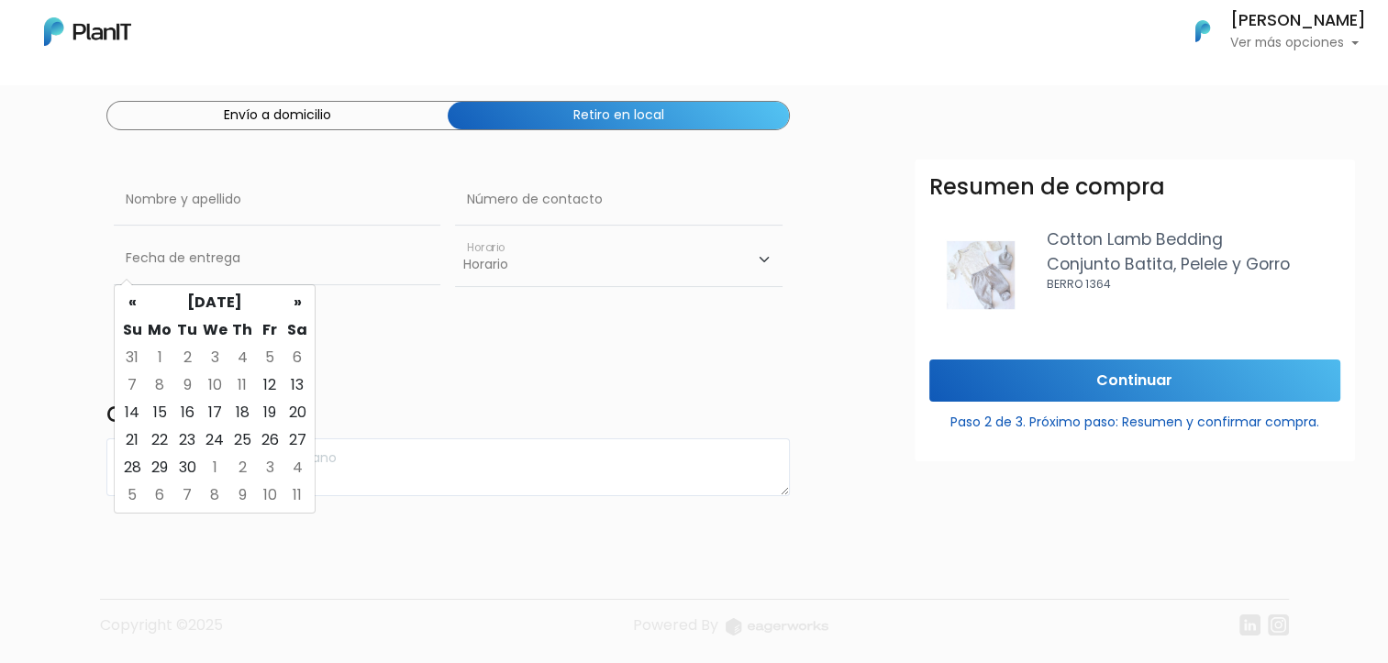
click at [242, 383] on td "11" at bounding box center [242, 385] width 28 height 28
click at [272, 382] on td "12" at bounding box center [270, 385] width 28 height 28
type input "12/09/2025"
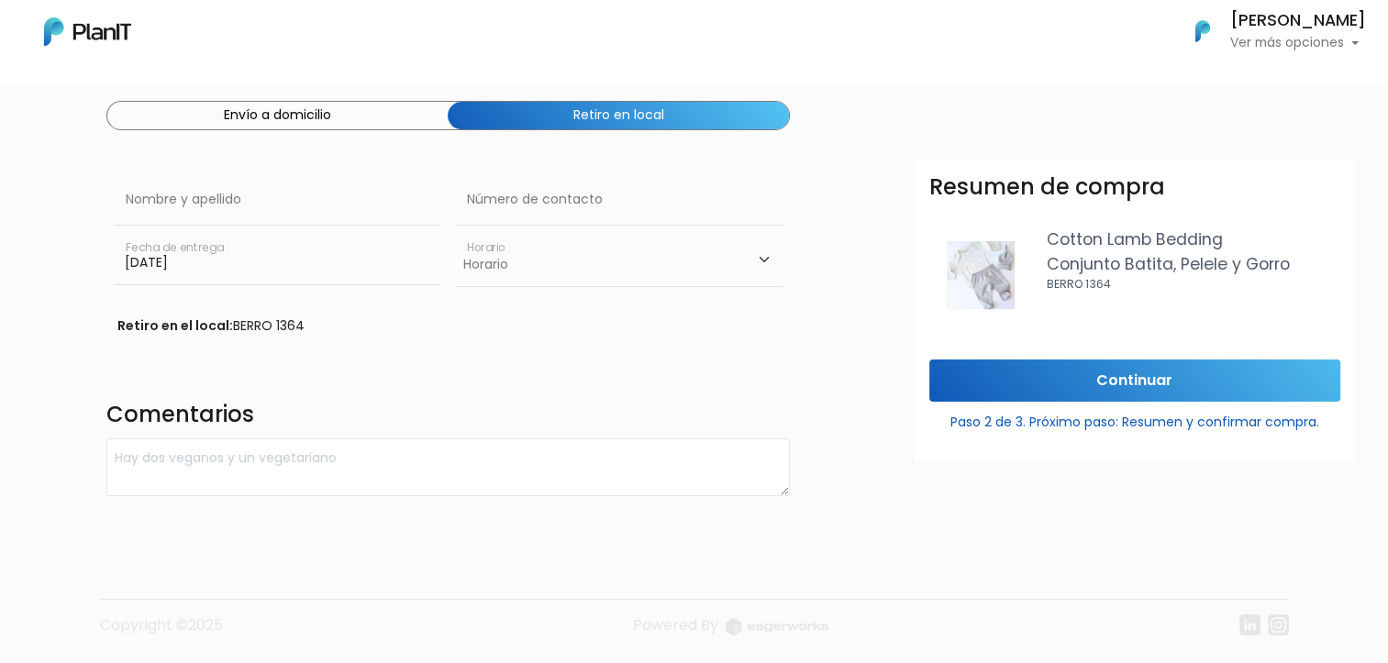
click at [536, 258] on select "Horario 10:00 - 12:00 14:00 - 16:00 16:00 - 18:00" at bounding box center [618, 259] width 326 height 53
select select "1"
click at [455, 233] on select "Horario 10:00 - 12:00 14:00 - 16:00 16:00 - 18:00" at bounding box center [618, 259] width 326 height 53
click at [310, 202] on input "text" at bounding box center [277, 199] width 326 height 51
type input "[PERSON_NAME]"
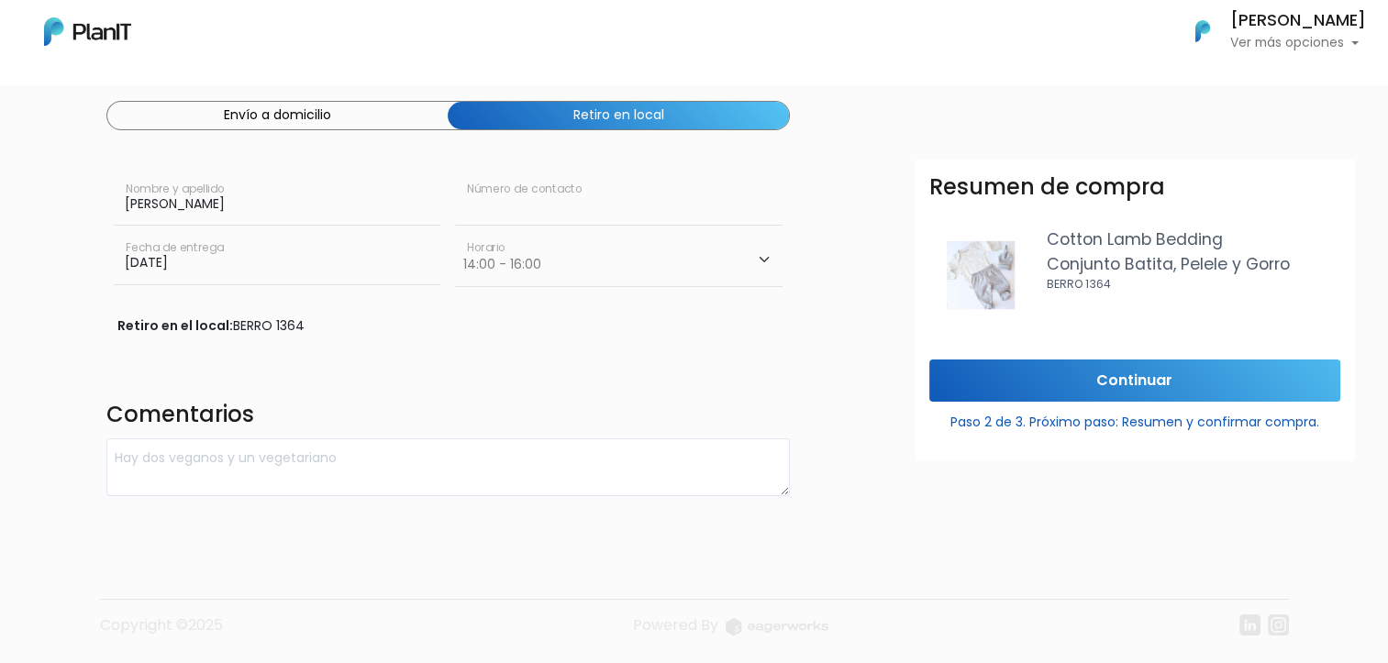
type input "093720739"
